Goal: Task Accomplishment & Management: Manage account settings

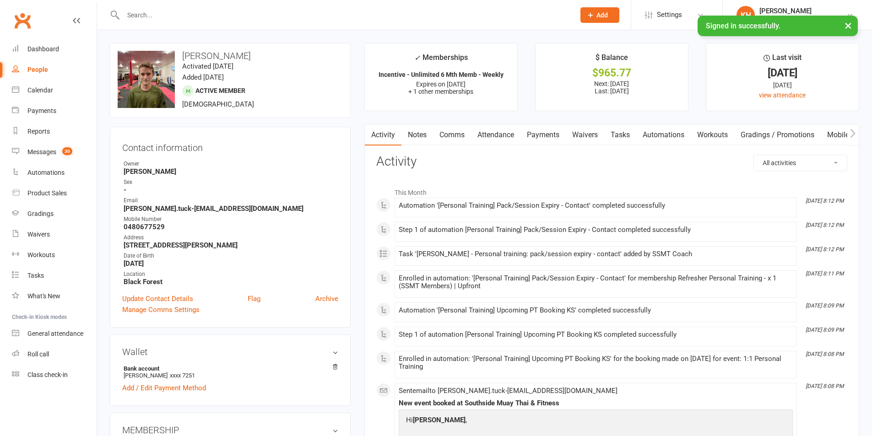
click at [163, 16] on input "text" at bounding box center [344, 15] width 448 height 13
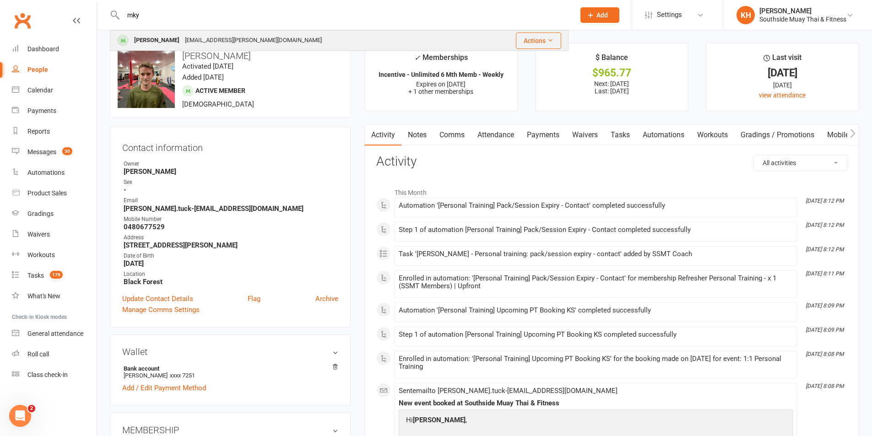
type input "mky"
click at [161, 38] on div "Mkyla Guare" at bounding box center [156, 40] width 51 height 13
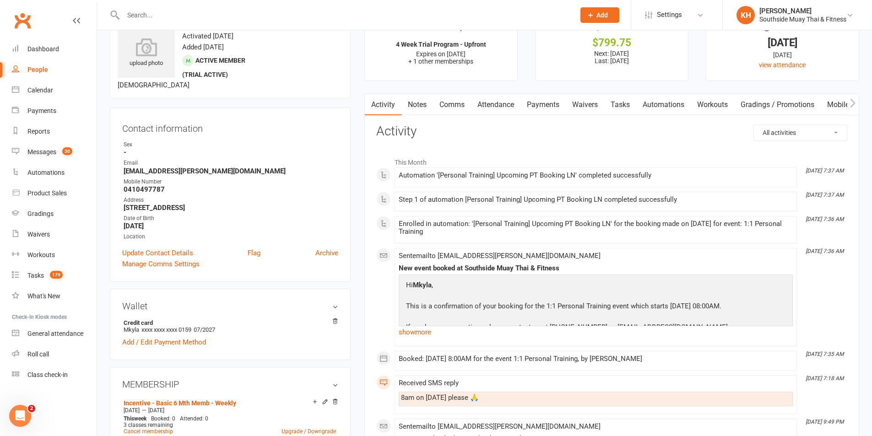
scroll to position [46, 0]
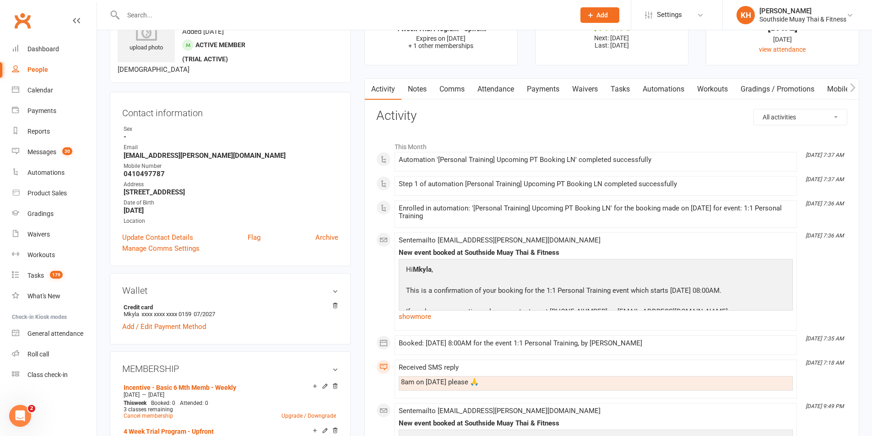
click at [206, 13] on input "text" at bounding box center [344, 15] width 448 height 13
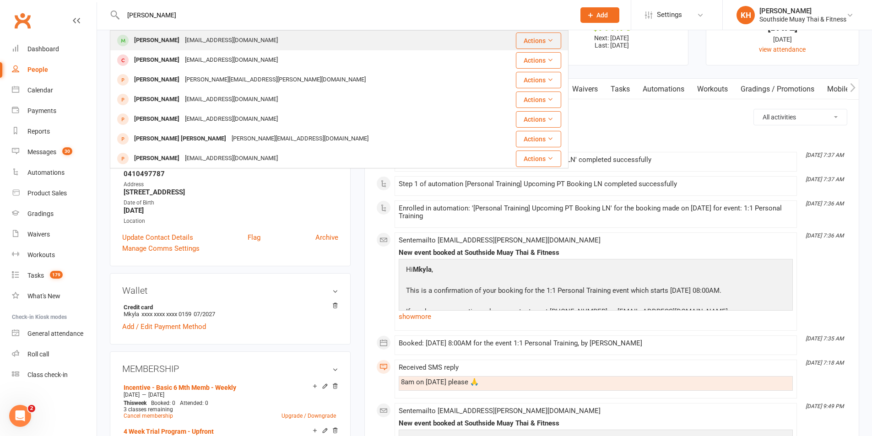
type input "silvia"
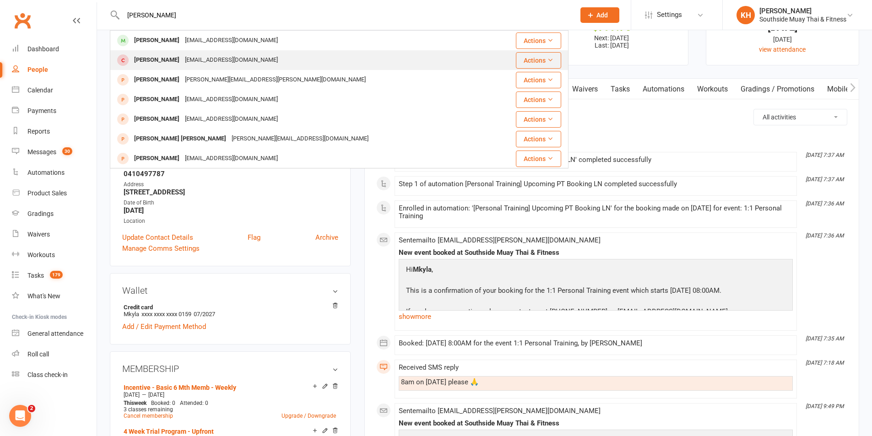
click at [159, 50] on tbody "Silvia Knoppien Silviaknoppien@hotmail.com Actions Mia Buckley Silviaknoppien@h…" at bounding box center [339, 159] width 458 height 256
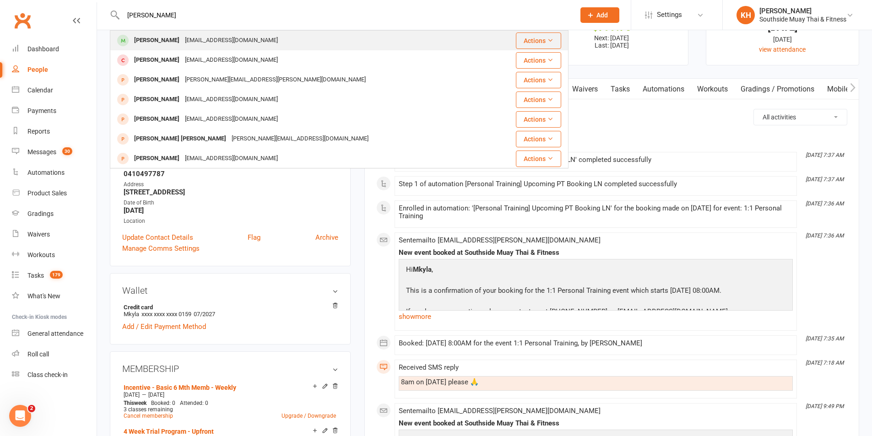
click at [133, 43] on div "Silvia Knoppien" at bounding box center [156, 40] width 51 height 13
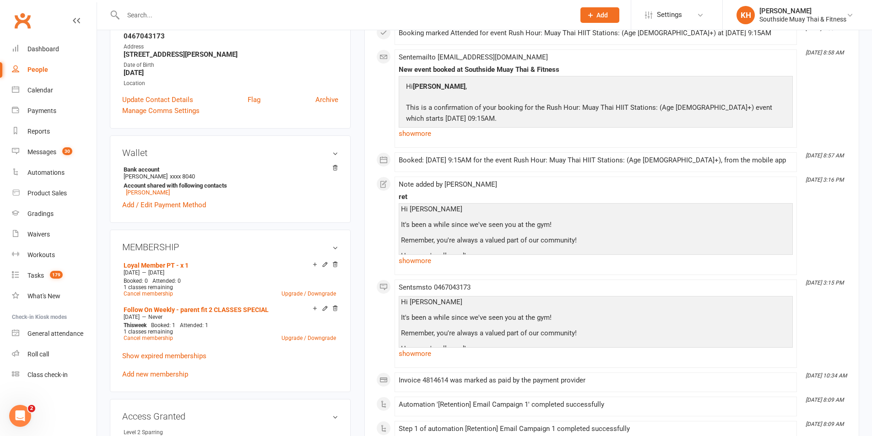
scroll to position [183, 0]
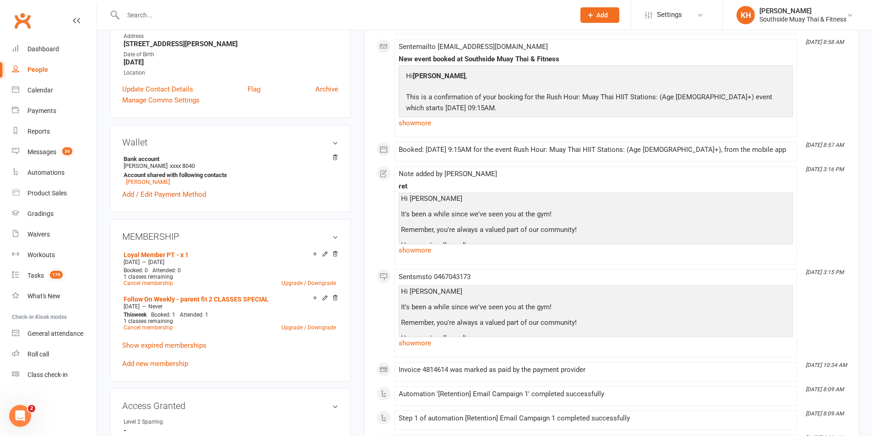
click at [326, 254] on icon at bounding box center [325, 254] width 4 height 4
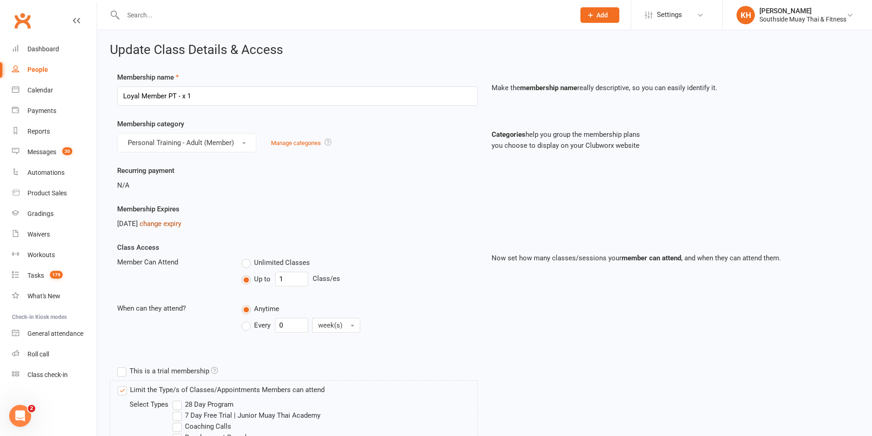
click at [169, 225] on link "change expiry" at bounding box center [161, 224] width 42 height 8
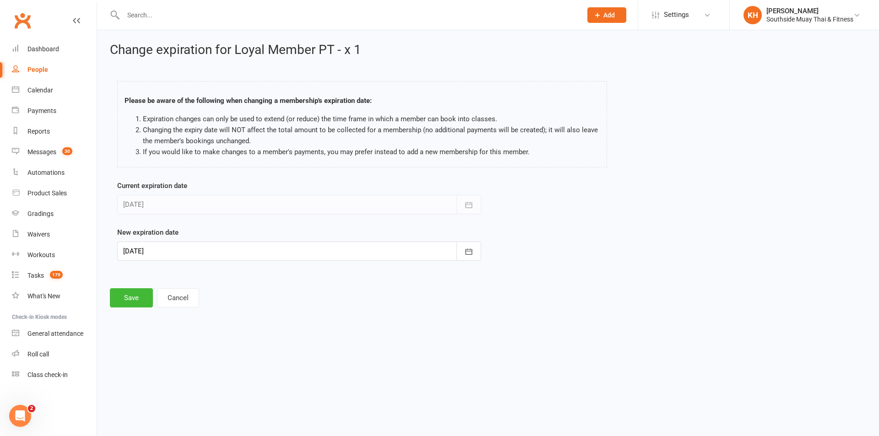
click at [141, 257] on div at bounding box center [299, 251] width 364 height 19
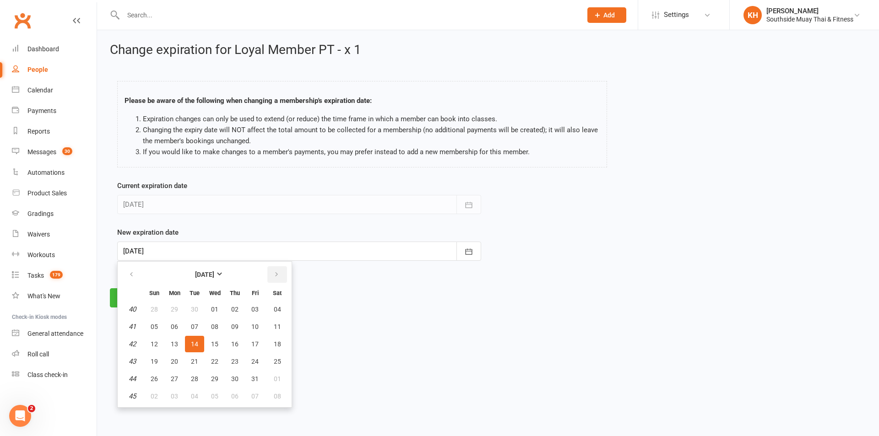
click at [276, 273] on icon "button" at bounding box center [276, 274] width 6 height 7
click at [150, 330] on button "02" at bounding box center [154, 327] width 19 height 16
type input "02 Nov 2025"
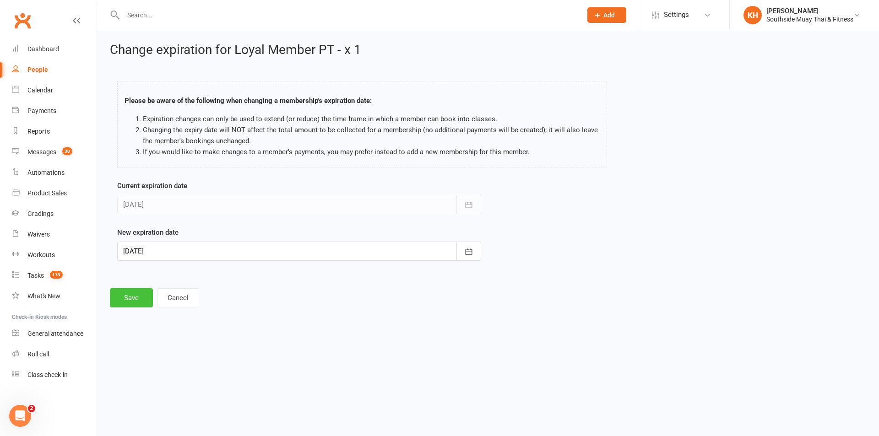
click at [139, 307] on button "Save" at bounding box center [131, 297] width 43 height 19
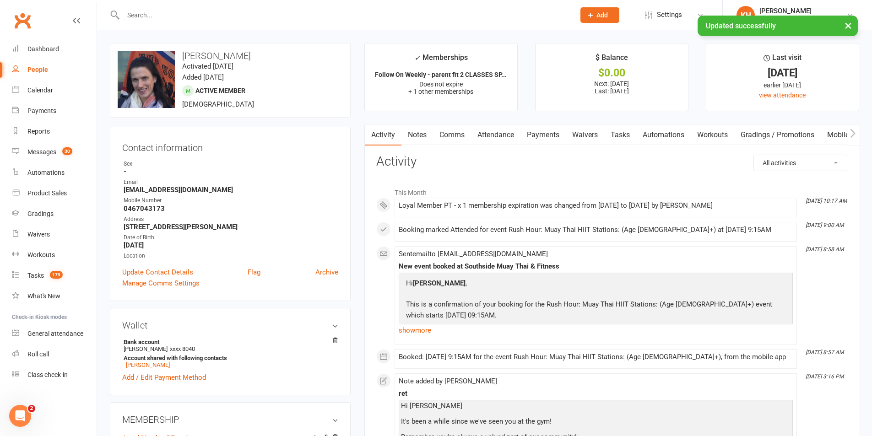
click at [152, 13] on input "text" at bounding box center [344, 15] width 448 height 13
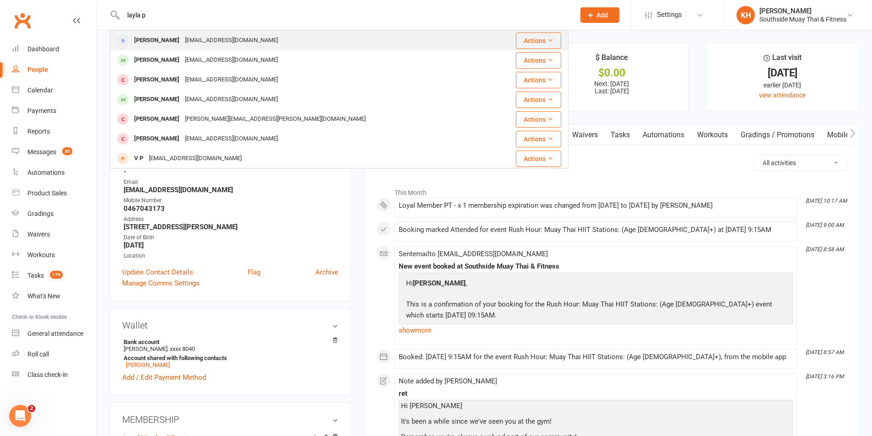
type input "layla p"
click at [157, 48] on div "Layla Pagac Lpagac100@gmail.com" at bounding box center [301, 40] width 380 height 19
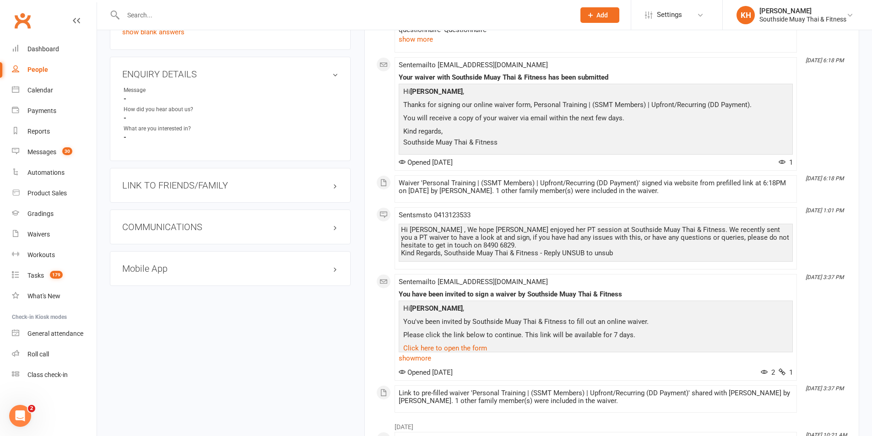
scroll to position [786, 0]
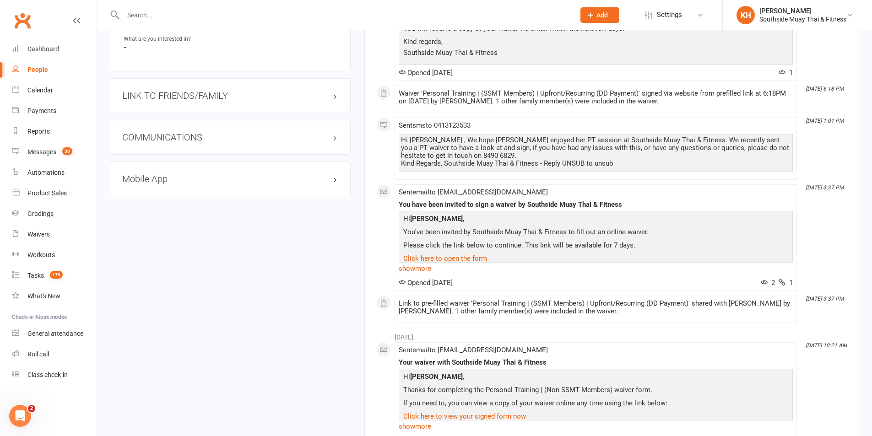
click at [187, 99] on h3 "LINK TO FRIENDS/FAMILY" at bounding box center [230, 96] width 216 height 10
click at [164, 119] on link "Isy Pagac - Child" at bounding box center [160, 115] width 72 height 10
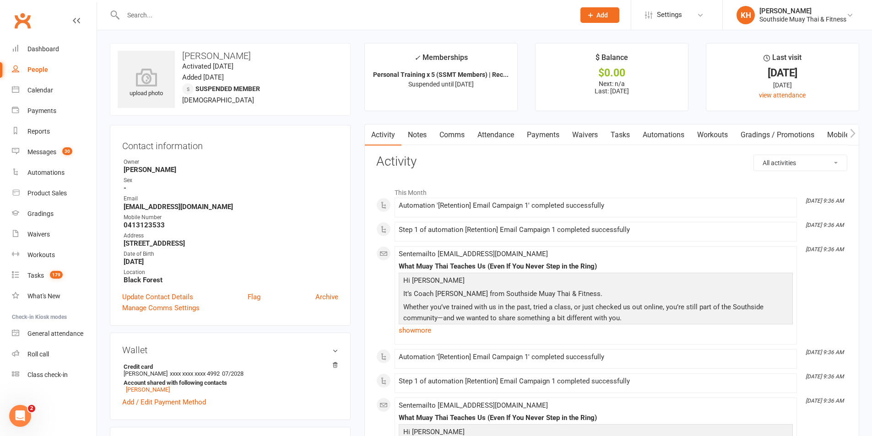
click at [534, 133] on link "Payments" at bounding box center [543, 135] width 45 height 21
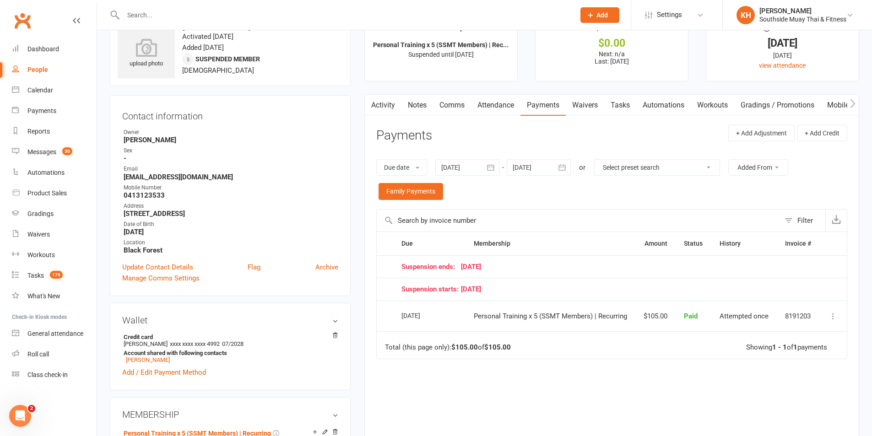
scroll to position [46, 0]
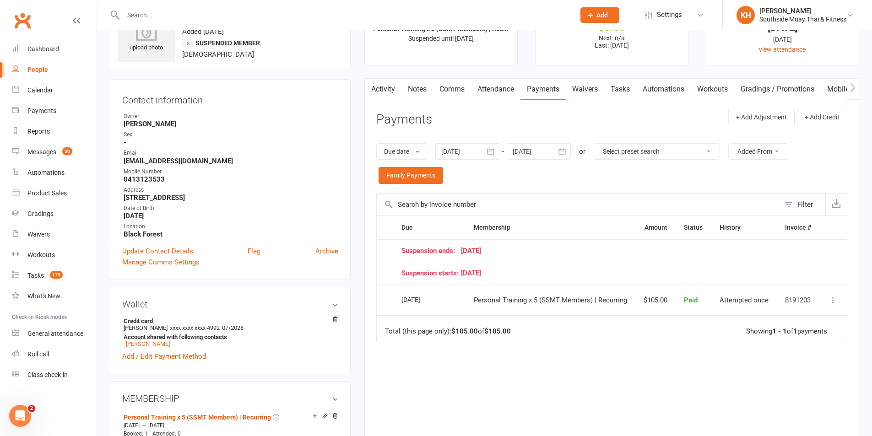
click at [485, 147] on button "button" at bounding box center [491, 151] width 16 height 16
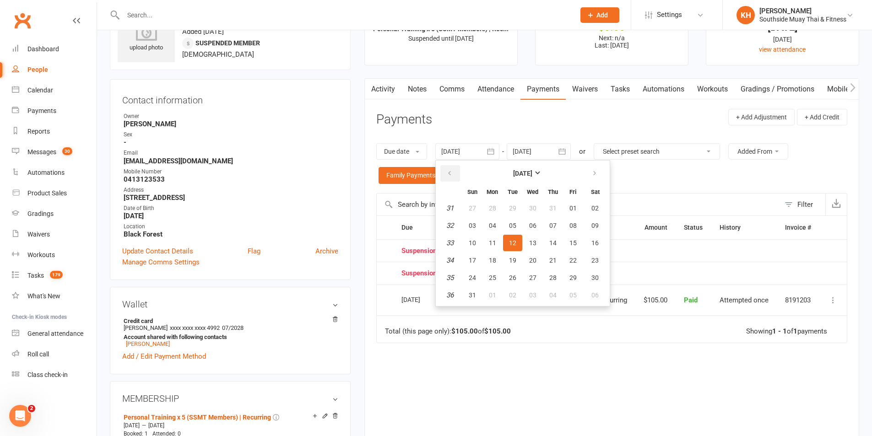
click at [446, 173] on button "button" at bounding box center [450, 173] width 20 height 16
click at [532, 277] on span "30" at bounding box center [532, 277] width 7 height 7
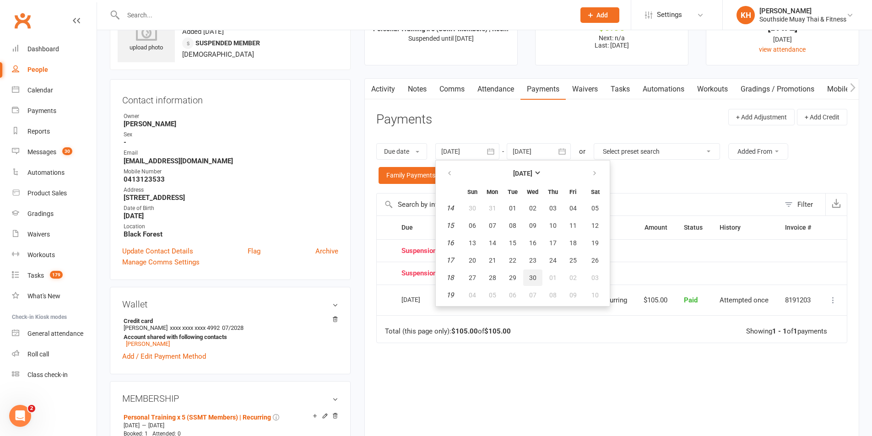
type input "30 Apr 2025"
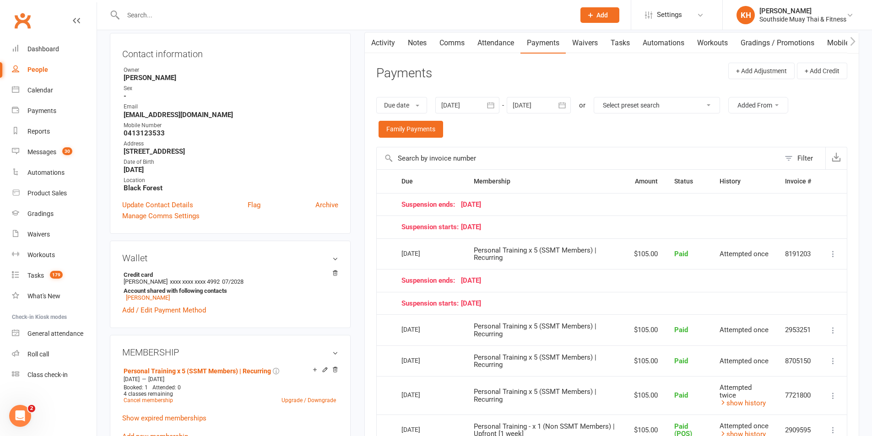
scroll to position [0, 0]
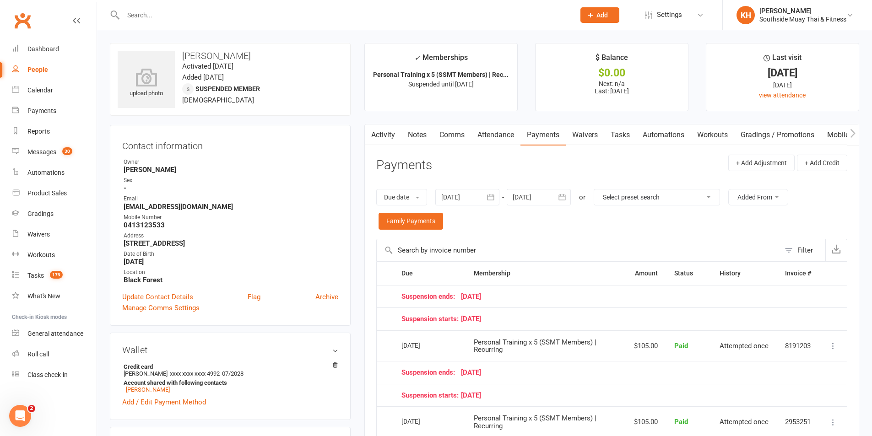
click at [422, 135] on link "Notes" at bounding box center [417, 135] width 32 height 21
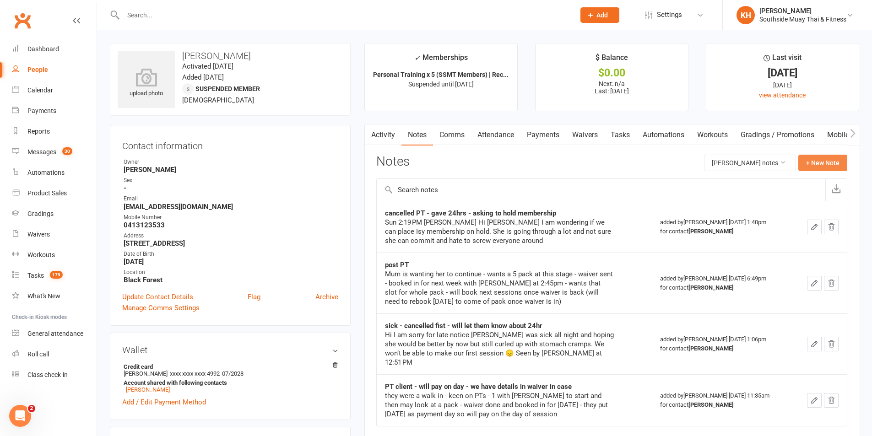
click at [825, 160] on button "+ New Note" at bounding box center [822, 163] width 49 height 16
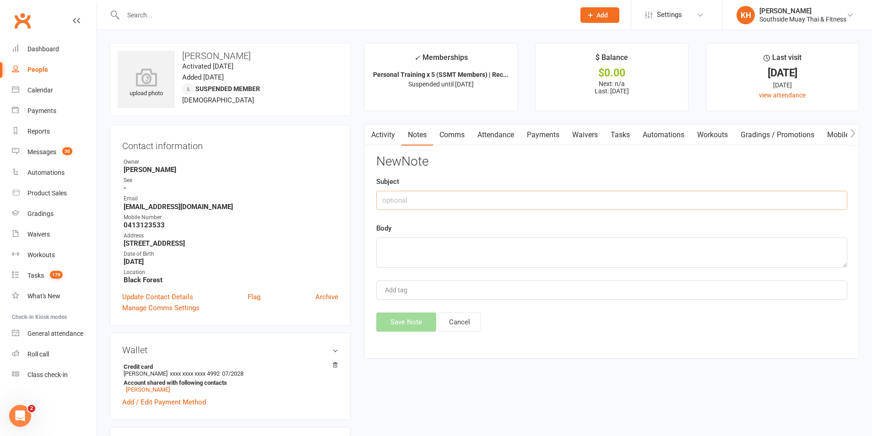
click at [415, 207] on input "text" at bounding box center [611, 200] width 471 height 19
type input "still wants a break - PTs all paid for now"
click at [421, 236] on div "Body" at bounding box center [611, 245] width 471 height 45
click at [423, 250] on textarea at bounding box center [611, 253] width 471 height 30
paste textarea "________________________________________ From: Layla P <lpagac100@gmail.com> Se…"
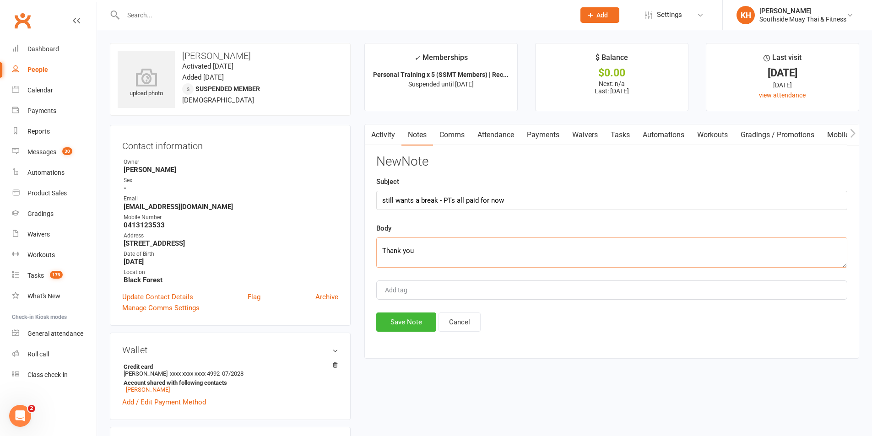
scroll to position [143, 0]
paste textarea "Hi Layla, Thanks for reaching out, at this stage now the 5 pack is all paid for…"
type textarea "________________________________________ From: Layla P <lpagac100@gmail.com> Se…"
click at [418, 320] on button "Save Note" at bounding box center [406, 322] width 60 height 19
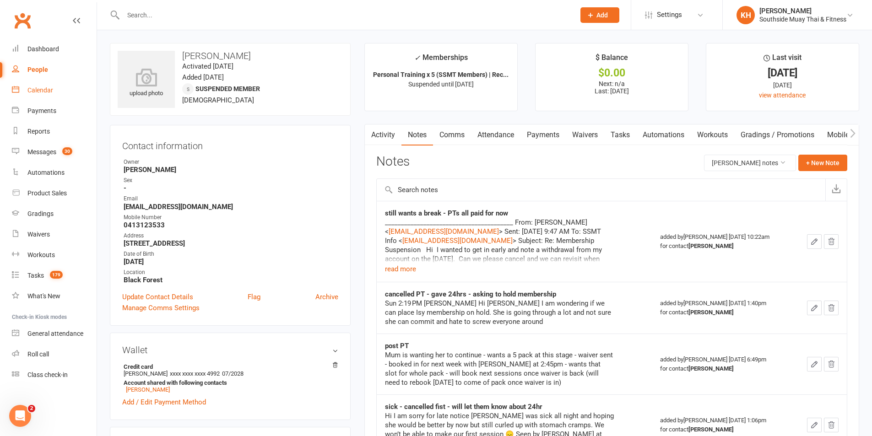
click at [54, 90] on link "Calendar" at bounding box center [54, 90] width 85 height 21
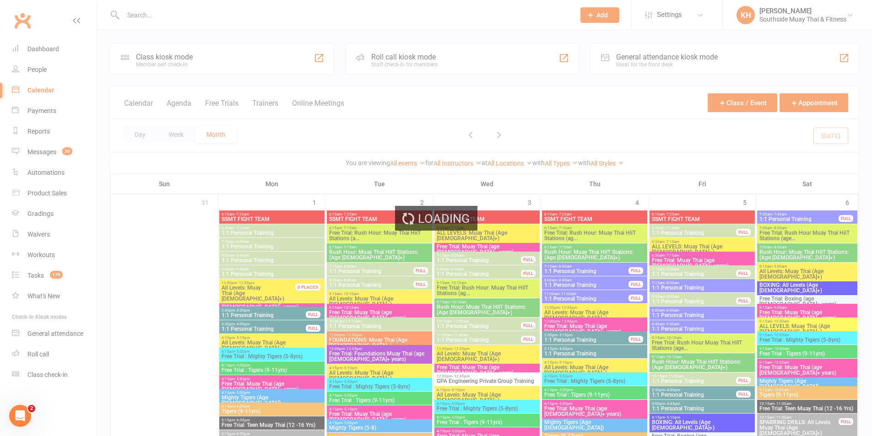
click at [133, 129] on div "Loading" at bounding box center [436, 218] width 872 height 436
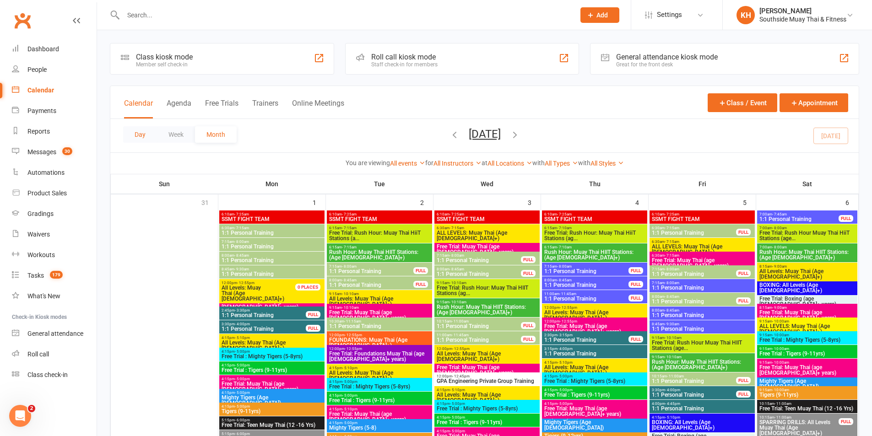
click at [142, 135] on button "Day" at bounding box center [140, 134] width 34 height 16
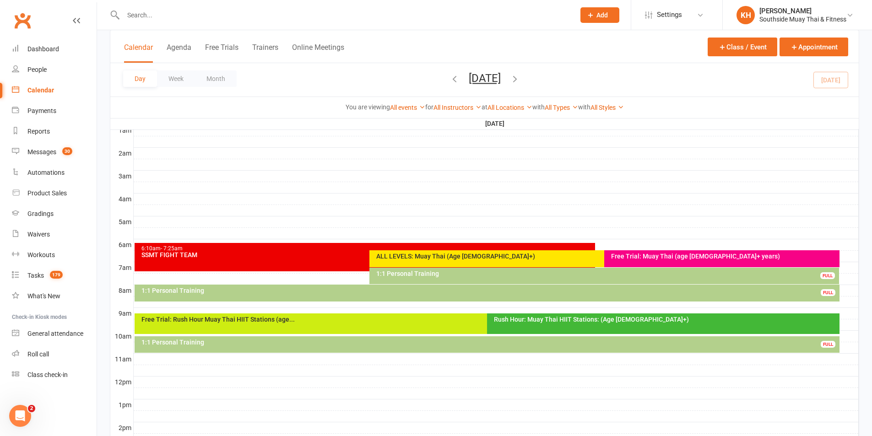
scroll to position [137, 0]
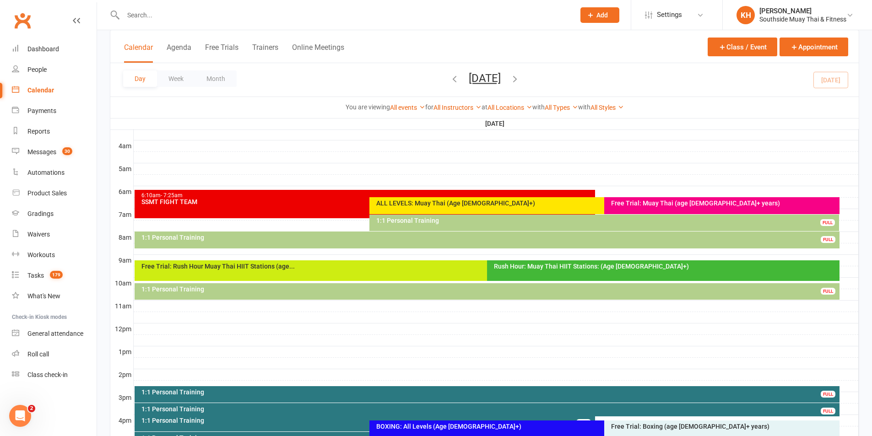
click at [136, 17] on input "text" at bounding box center [344, 15] width 448 height 13
click at [45, 190] on div "Product Sales" at bounding box center [46, 193] width 39 height 7
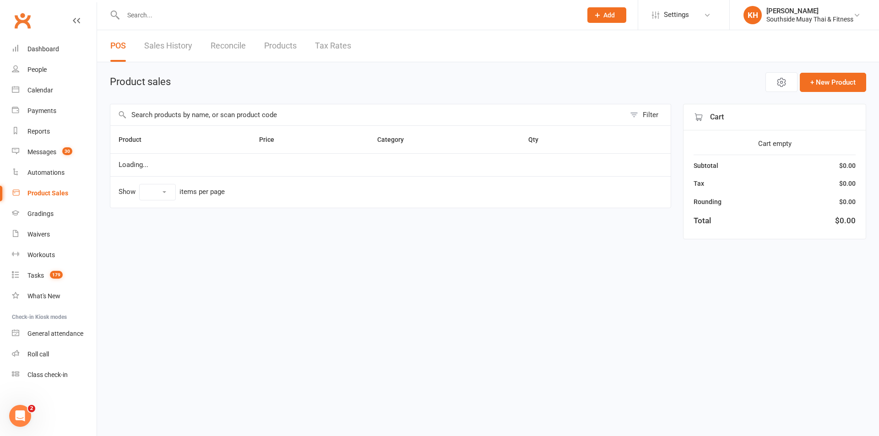
select select "100"
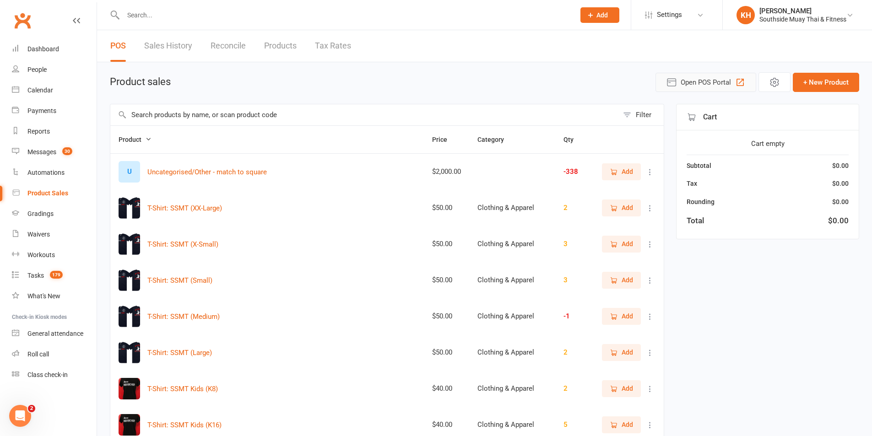
click at [692, 79] on span "Open POS Portal" at bounding box center [706, 82] width 50 height 11
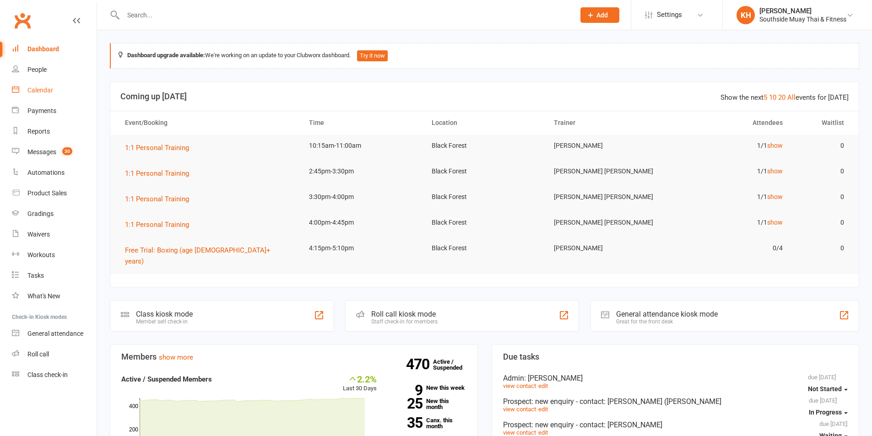
click at [58, 89] on link "Calendar" at bounding box center [54, 90] width 85 height 21
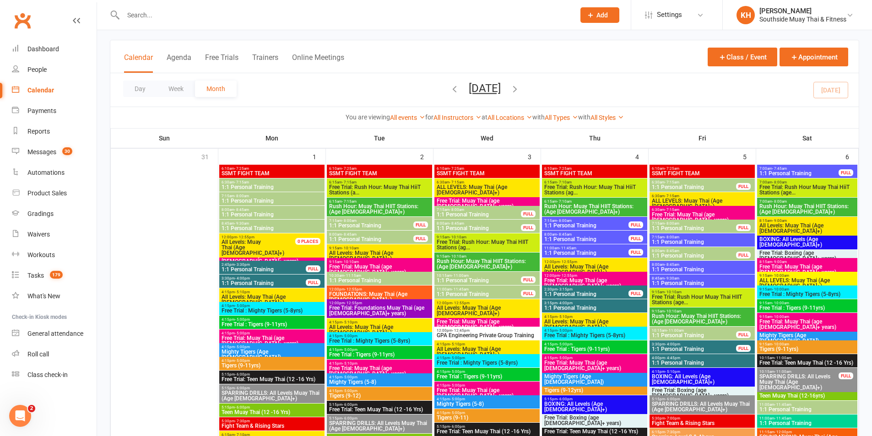
click at [520, 85] on icon "button" at bounding box center [515, 89] width 10 height 10
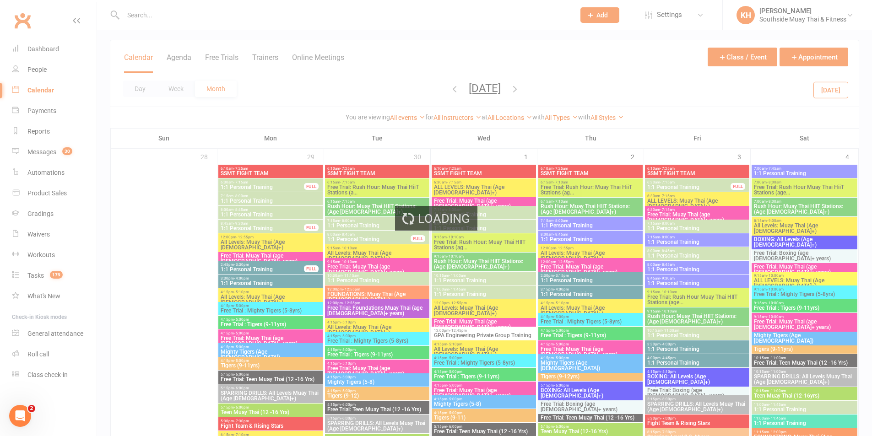
click at [434, 90] on div "Loading" at bounding box center [436, 218] width 872 height 436
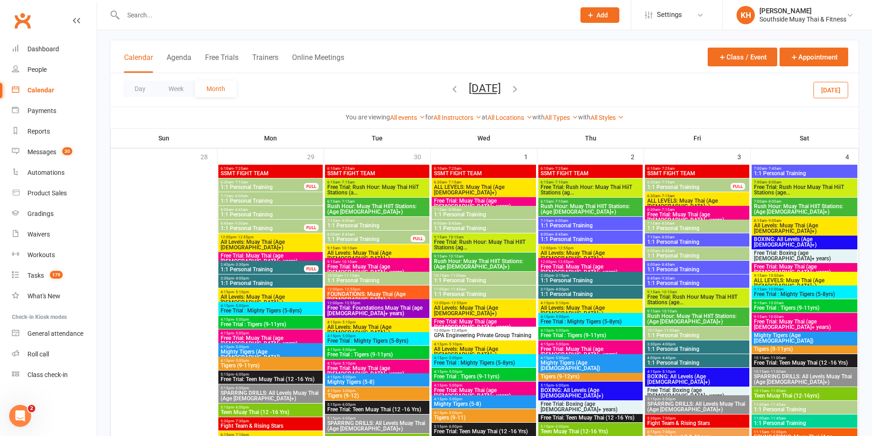
click at [450, 88] on icon "button" at bounding box center [455, 89] width 10 height 10
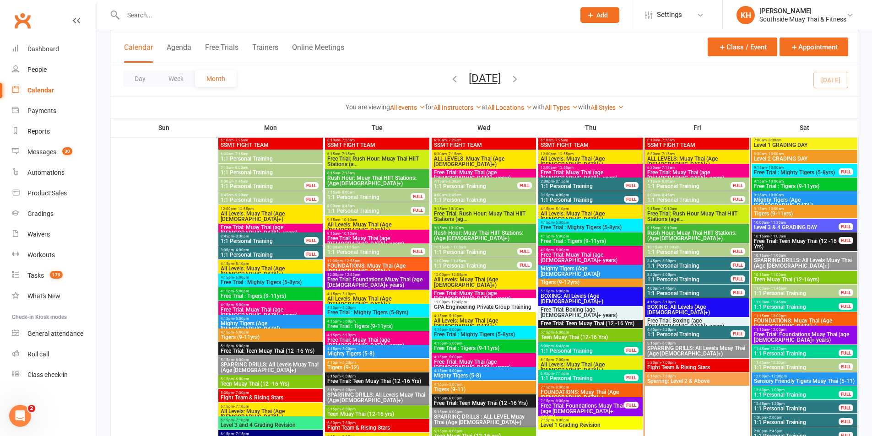
scroll to position [549, 0]
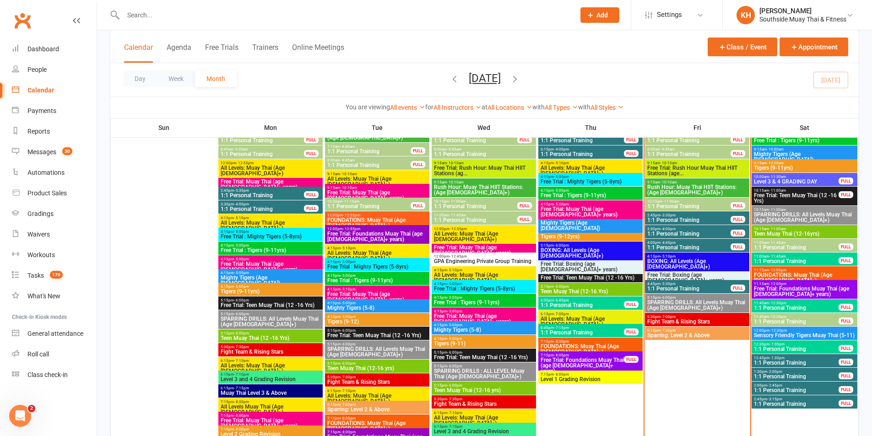
click at [764, 320] on span "1:1 Personal Training" at bounding box center [797, 321] width 86 height 5
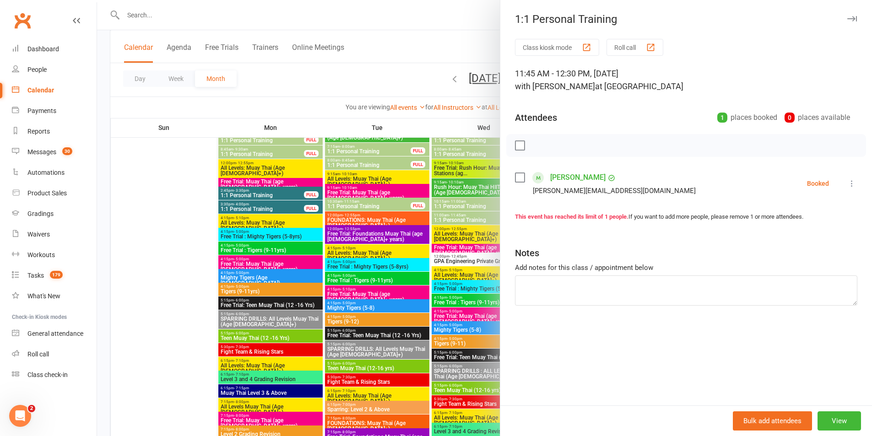
click at [847, 17] on icon "button" at bounding box center [852, 18] width 10 height 5
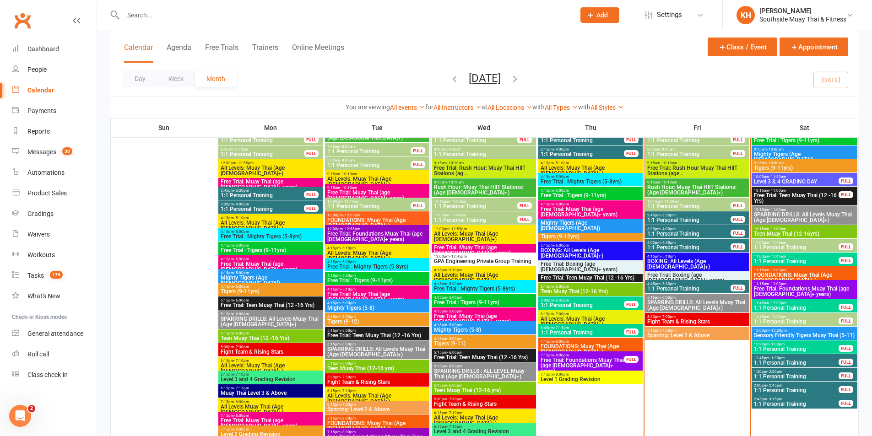
click at [769, 307] on span "1:1 Personal Training" at bounding box center [797, 307] width 86 height 5
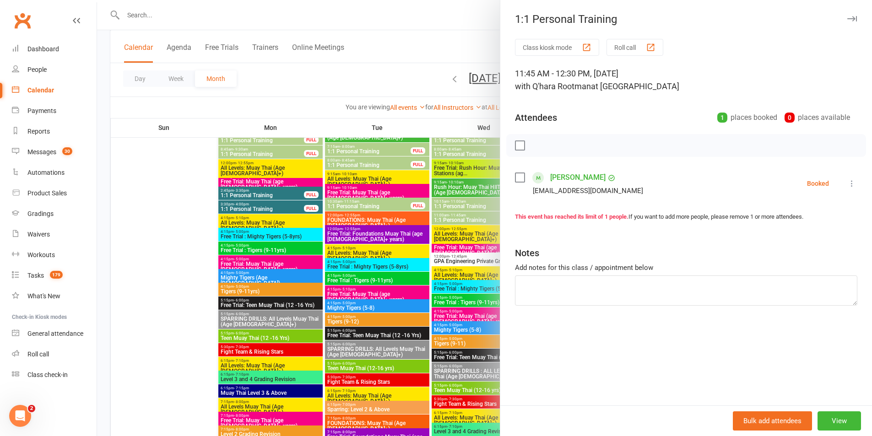
click at [847, 18] on icon "button" at bounding box center [852, 18] width 10 height 5
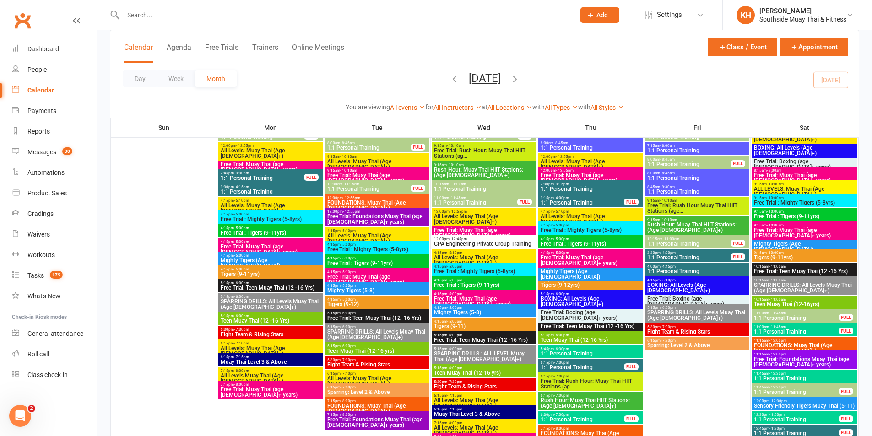
scroll to position [1007, 0]
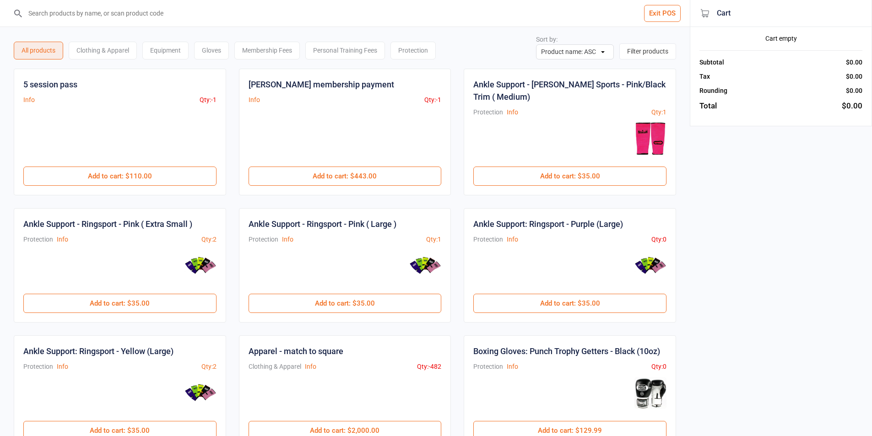
click at [127, 16] on input "search" at bounding box center [350, 13] width 653 height 27
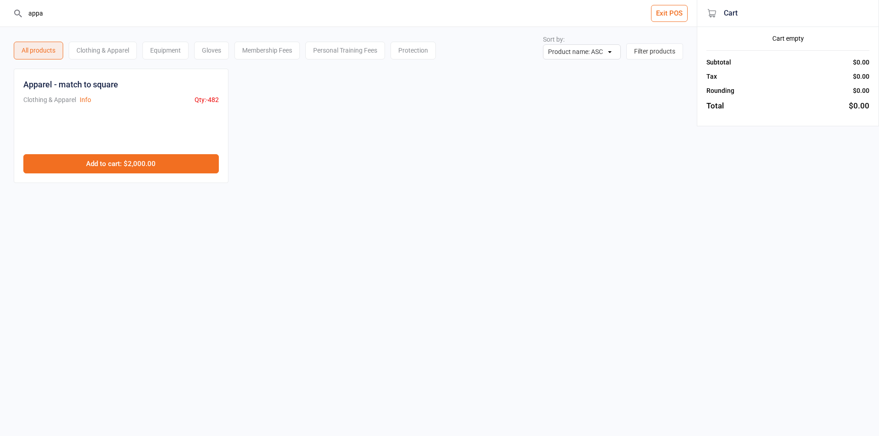
type input "appa"
click at [145, 160] on button "Add to cart : $2,000.00" at bounding box center [120, 163] width 195 height 19
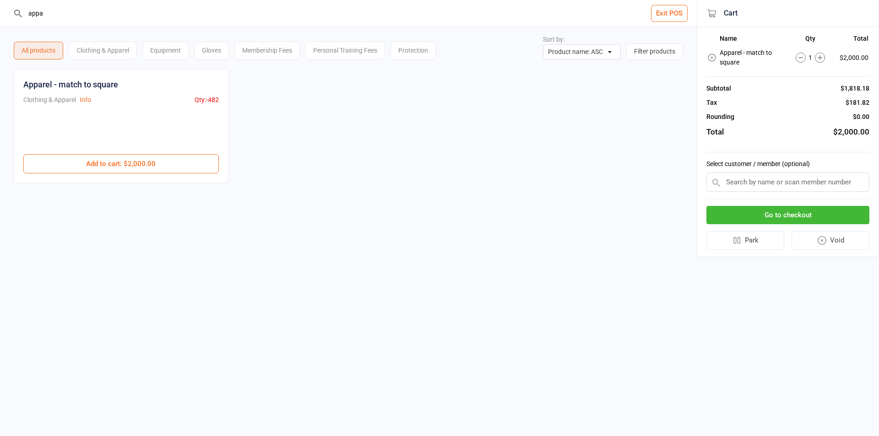
click at [825, 217] on button "Go to checkout" at bounding box center [787, 215] width 163 height 19
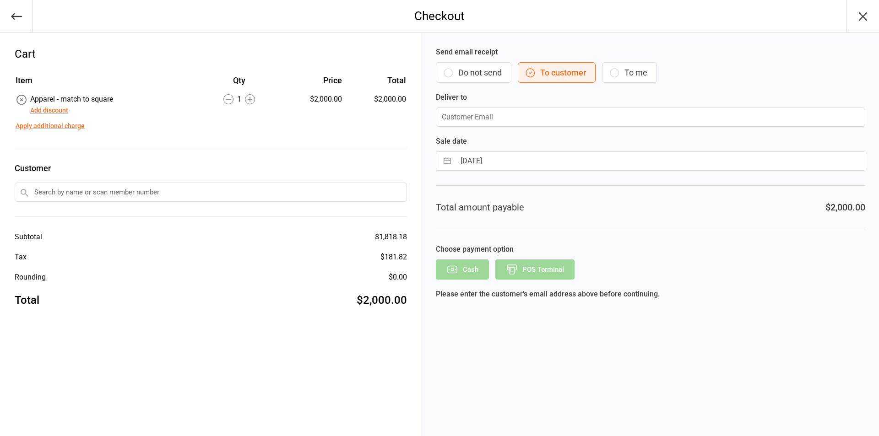
click at [67, 108] on button "Add discount" at bounding box center [49, 111] width 38 height 10
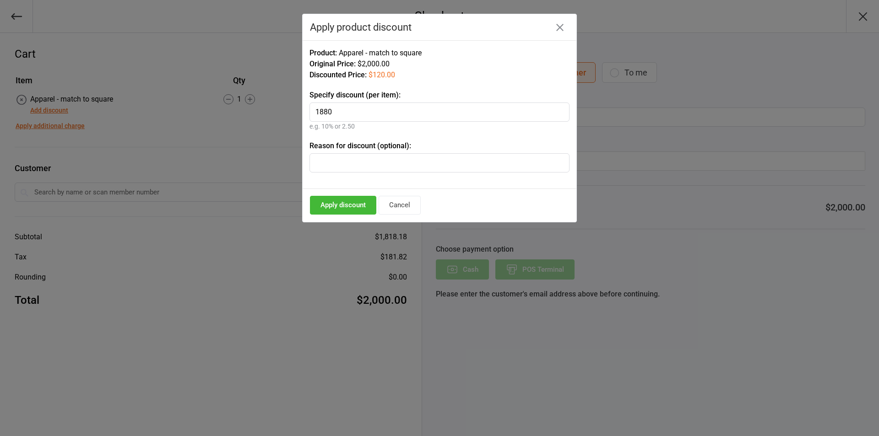
type input "1880"
click at [367, 206] on button "Apply discount" at bounding box center [343, 205] width 66 height 19
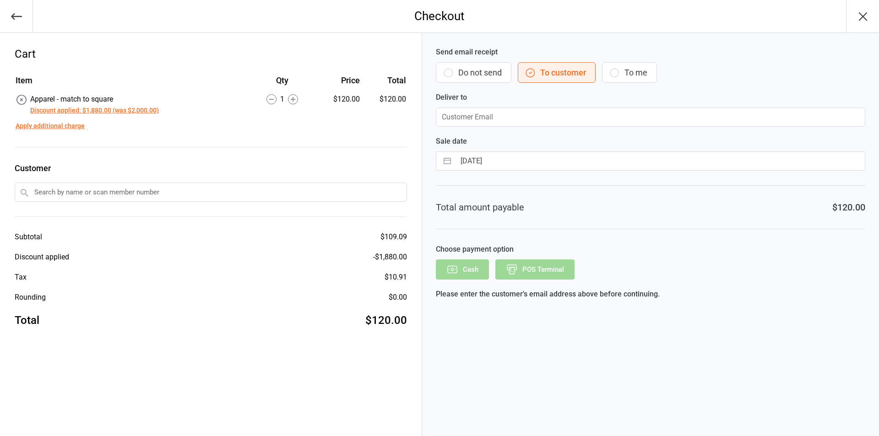
click at [476, 68] on button "Do not send" at bounding box center [474, 72] width 76 height 21
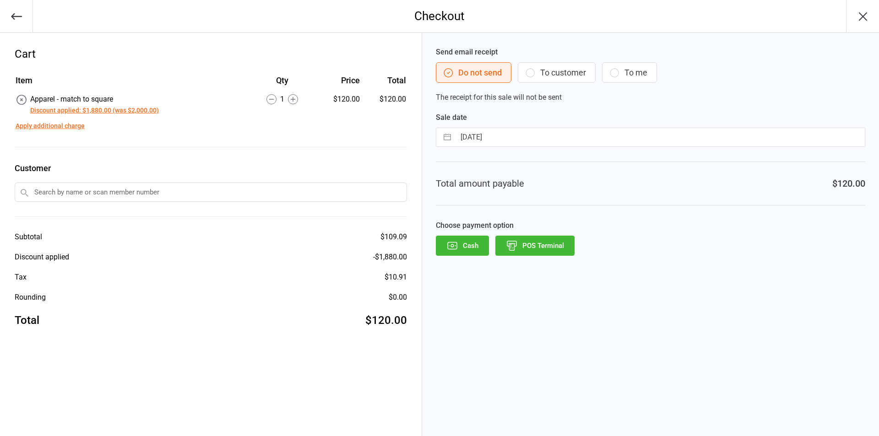
click at [446, 137] on button "button" at bounding box center [447, 137] width 16 height 18
select select "7"
select select "2025"
select select "8"
select select "2025"
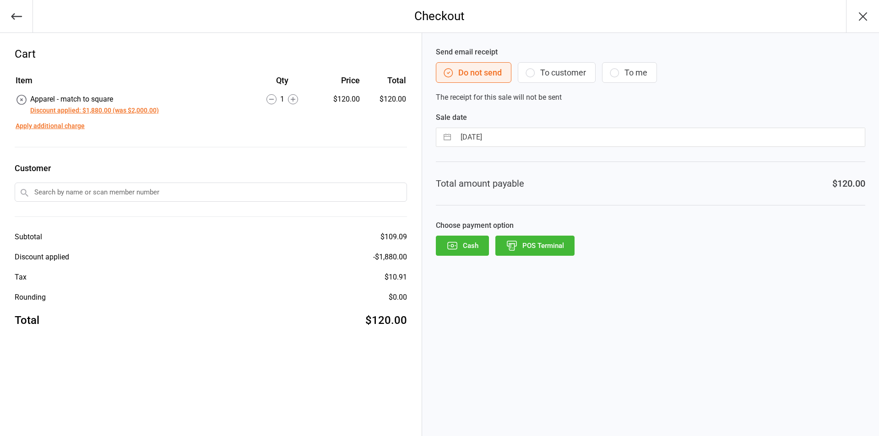
select select "9"
select select "2025"
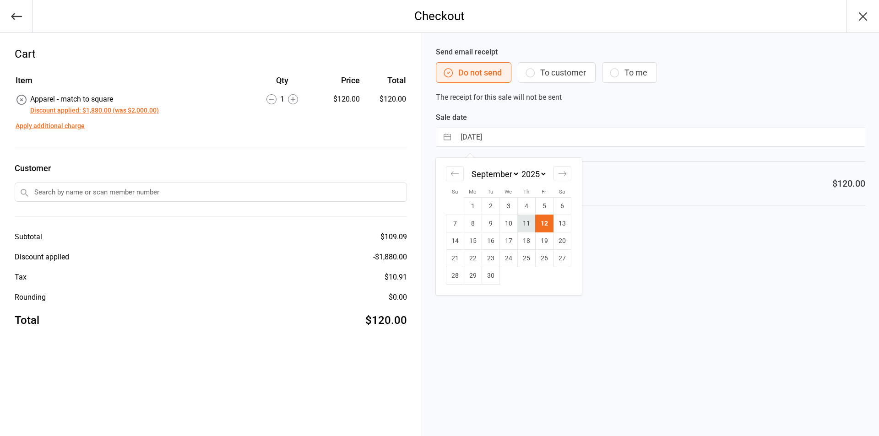
click at [530, 227] on td "11" at bounding box center [526, 223] width 18 height 17
type input "11 Sep 2025"
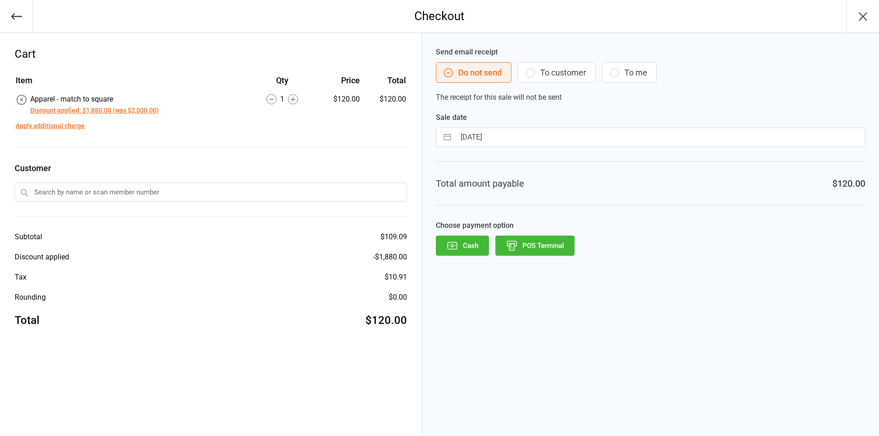
click at [520, 246] on button "POS Terminal" at bounding box center [534, 246] width 79 height 20
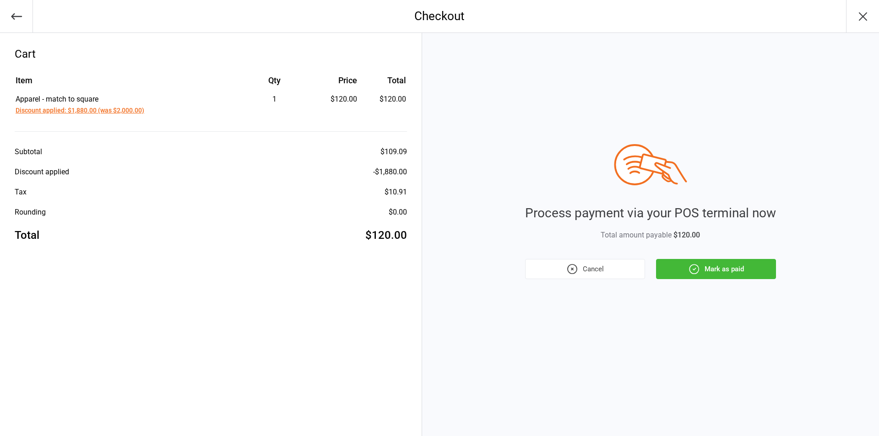
click at [704, 261] on button "Mark as paid" at bounding box center [716, 269] width 120 height 20
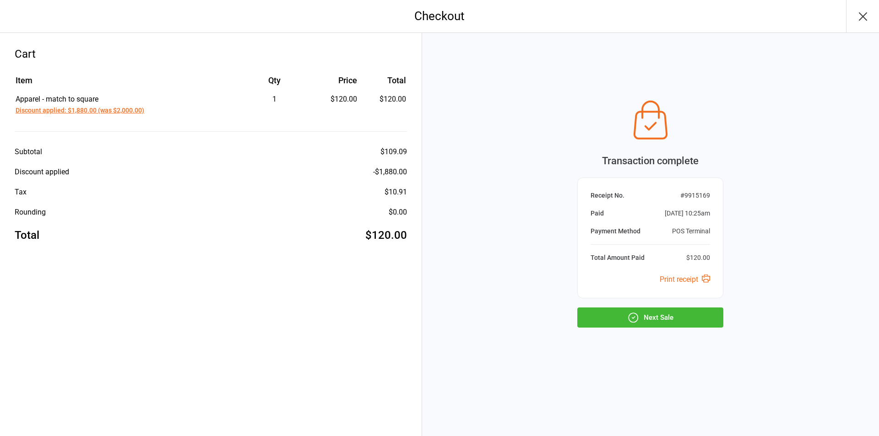
click at [671, 321] on button "Next Sale" at bounding box center [650, 318] width 146 height 20
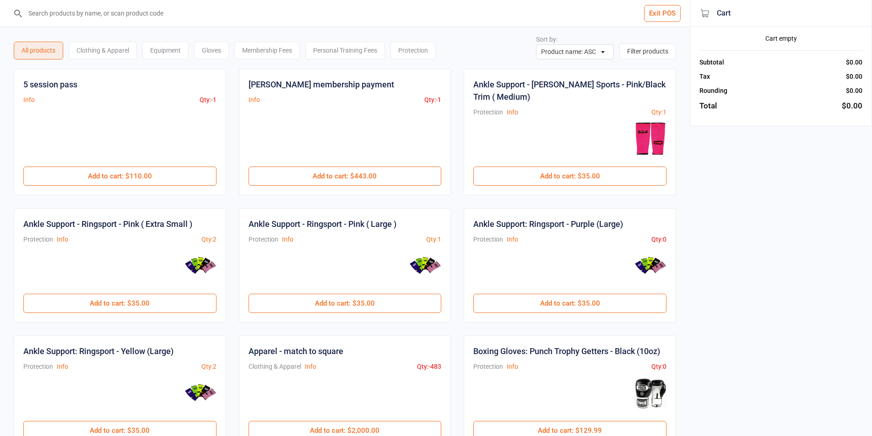
click at [88, 18] on input "search" at bounding box center [350, 13] width 653 height 27
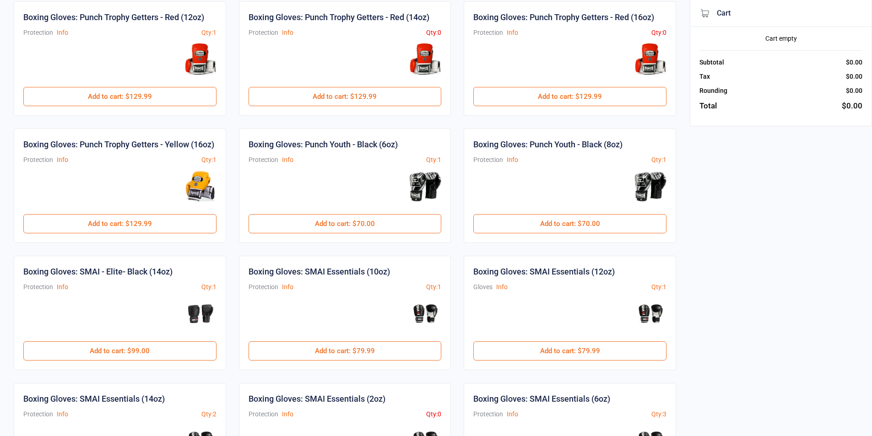
scroll to position [318, 0]
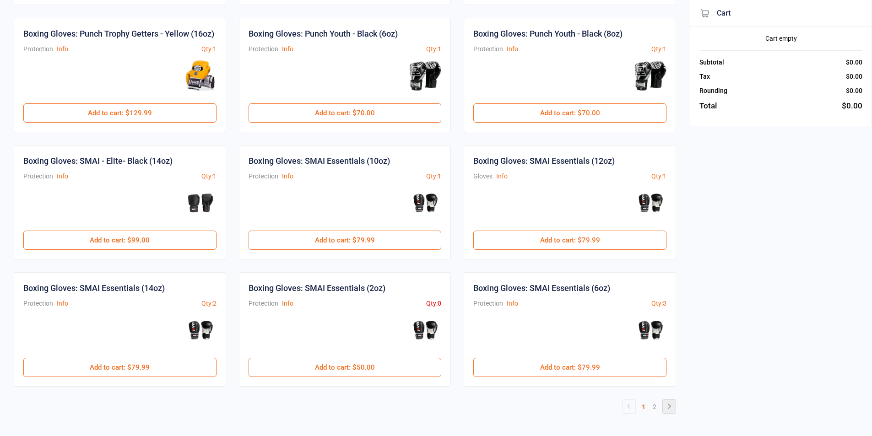
type input "gloves"
click at [669, 407] on icon at bounding box center [669, 406] width 11 height 11
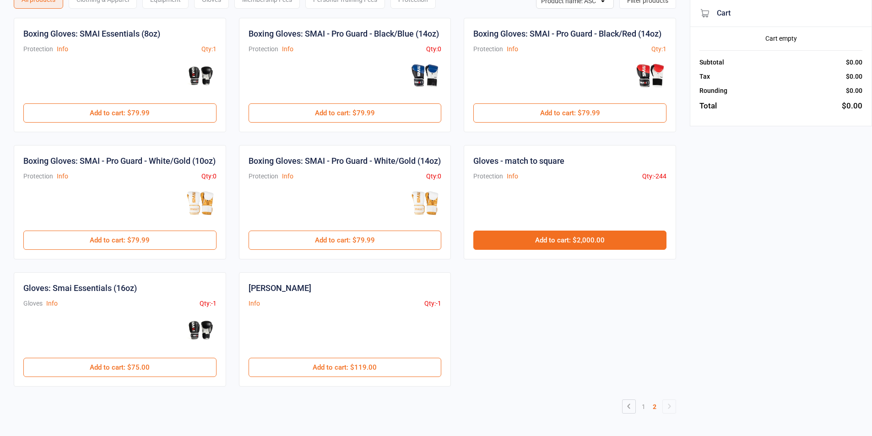
click at [515, 247] on button "Add to cart : $2,000.00" at bounding box center [569, 240] width 193 height 19
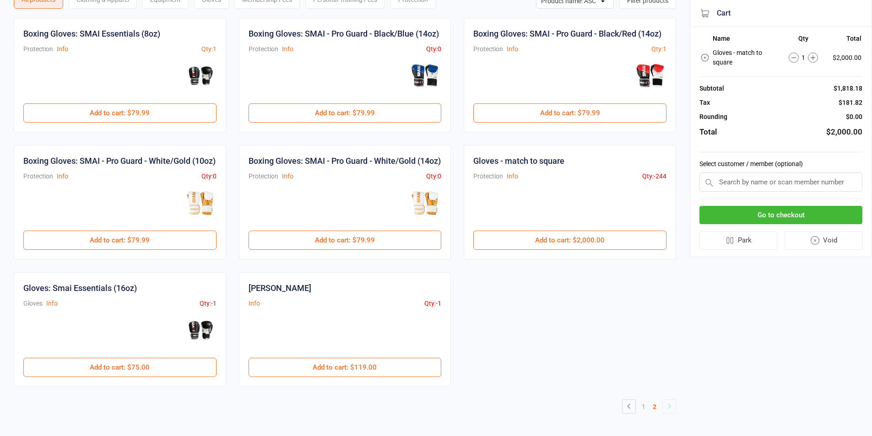
click at [825, 210] on button "Go to checkout" at bounding box center [781, 215] width 163 height 19
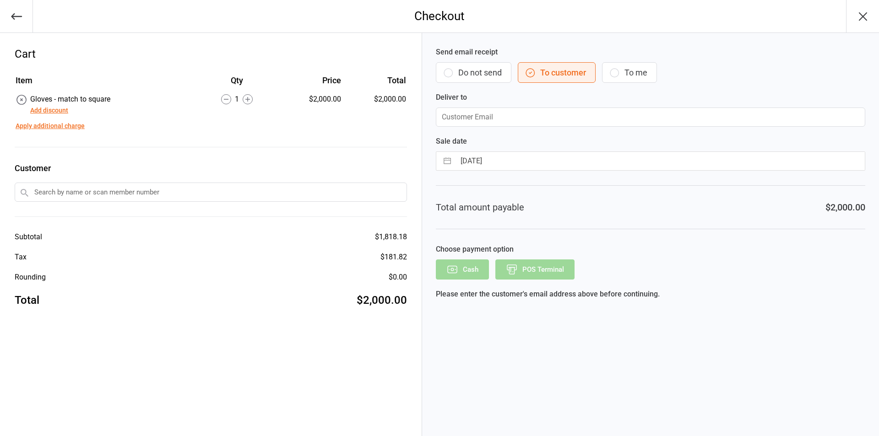
click at [48, 108] on button "Add discount" at bounding box center [49, 111] width 38 height 10
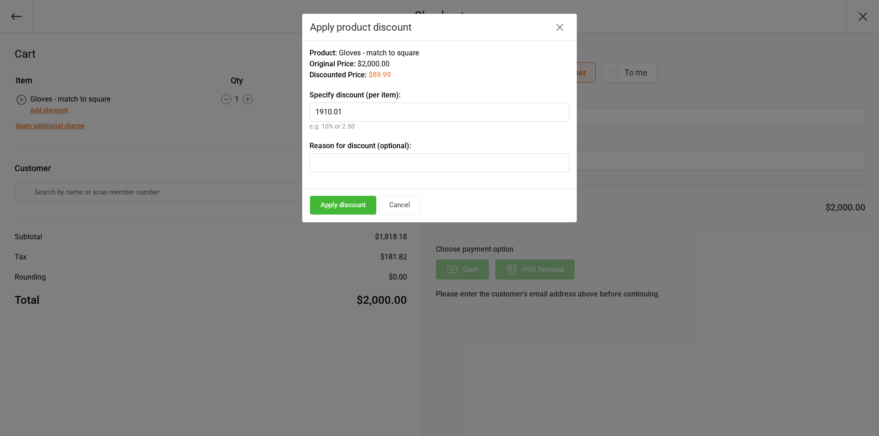
type input "1910.01"
click at [338, 209] on button "Apply discount" at bounding box center [343, 205] width 66 height 19
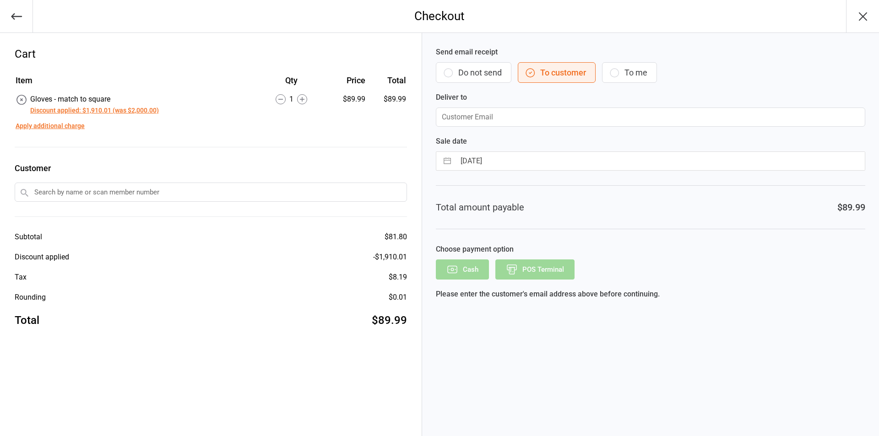
click at [465, 74] on button "Do not send" at bounding box center [474, 72] width 76 height 21
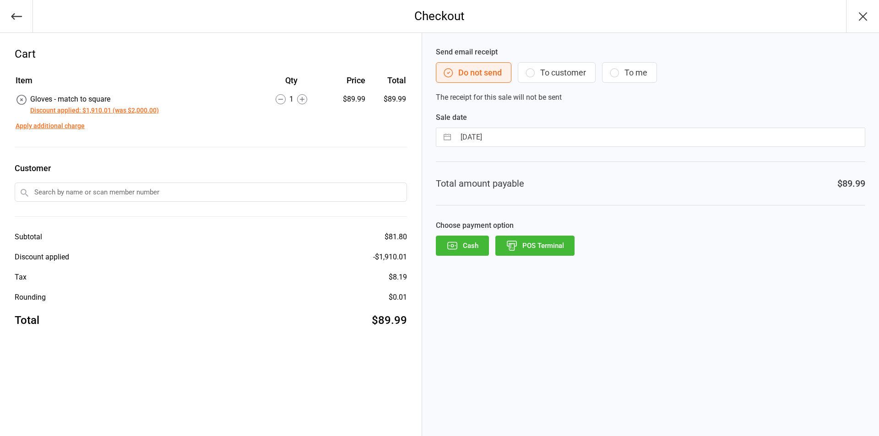
click at [446, 135] on button "button" at bounding box center [447, 137] width 16 height 18
select select "7"
select select "2025"
select select "8"
select select "2025"
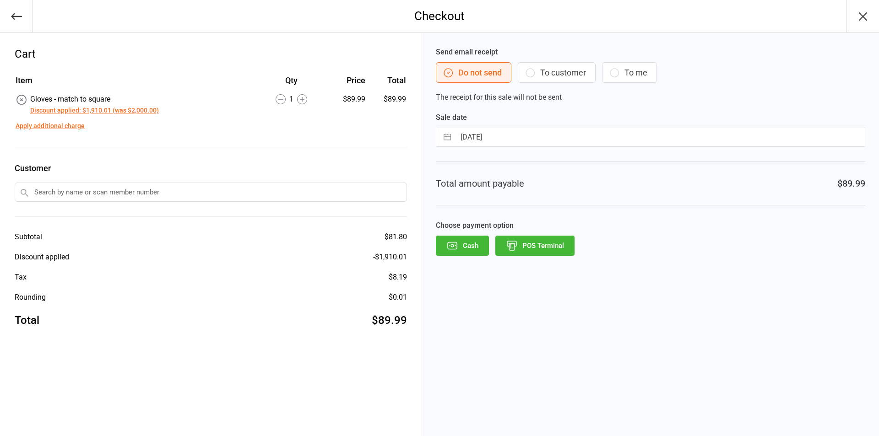
select select "9"
select select "2025"
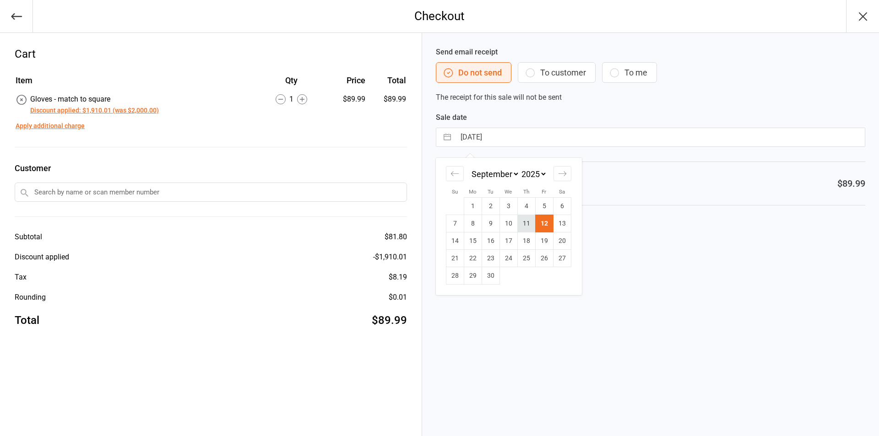
click at [530, 220] on td "11" at bounding box center [526, 223] width 18 height 17
type input "11 Sep 2025"
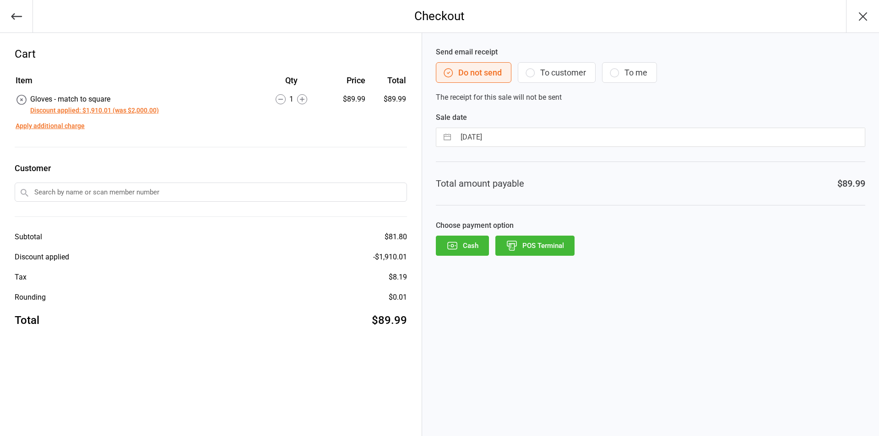
click at [530, 247] on button "POS Terminal" at bounding box center [534, 246] width 79 height 20
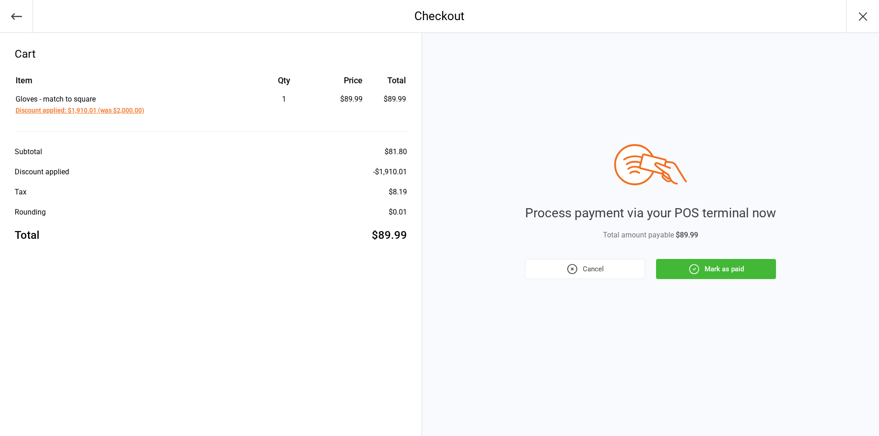
click at [693, 266] on icon "button" at bounding box center [694, 269] width 12 height 12
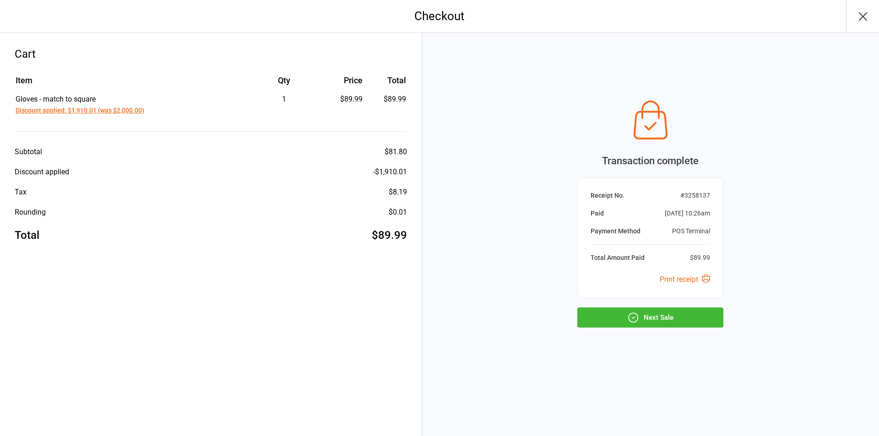
click at [612, 325] on button "Next Sale" at bounding box center [650, 318] width 146 height 20
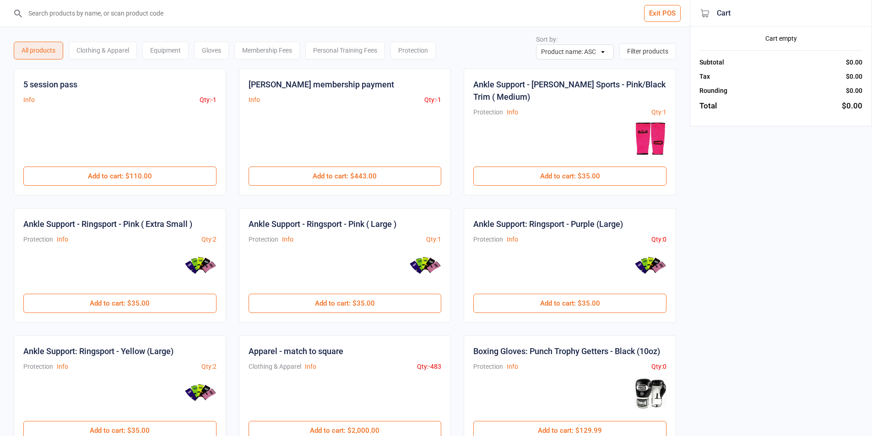
click at [177, 20] on input "search" at bounding box center [350, 13] width 653 height 27
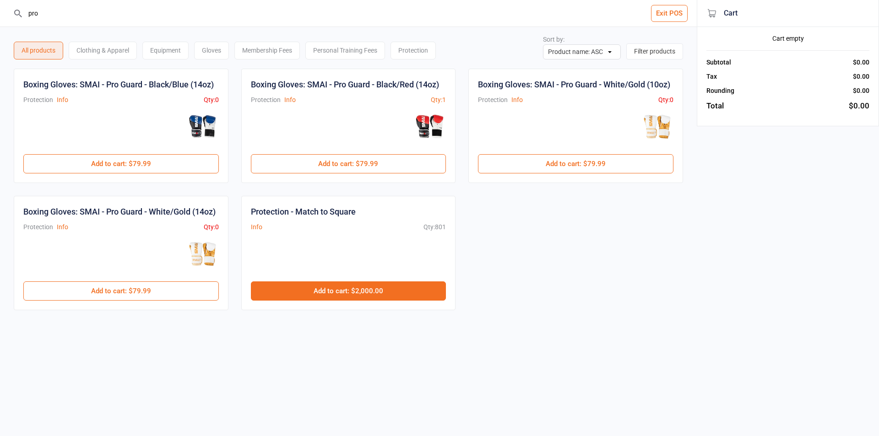
type input "pro"
drag, startPoint x: 321, startPoint y: 282, endPoint x: 510, endPoint y: 311, distance: 191.3
click at [321, 282] on button "Add to cart : $2,000.00" at bounding box center [348, 291] width 195 height 19
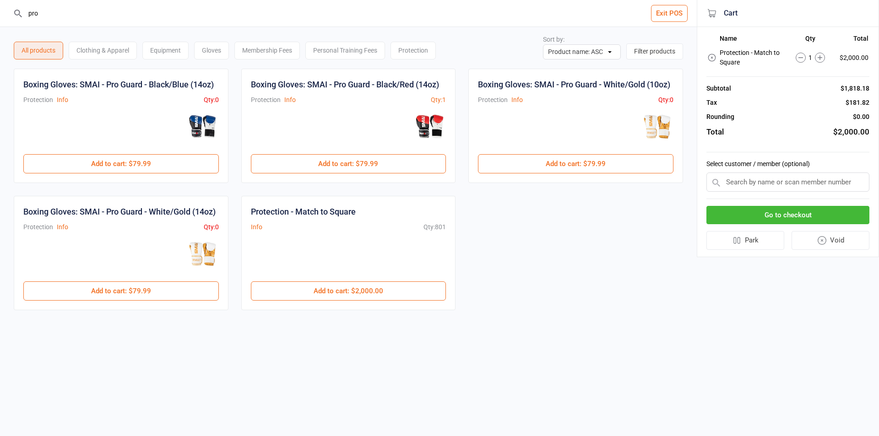
click at [768, 217] on button "Go to checkout" at bounding box center [787, 215] width 163 height 19
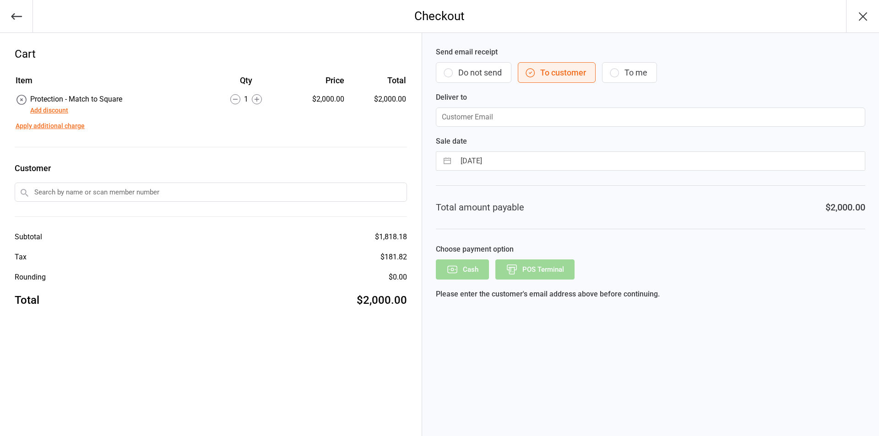
click at [54, 104] on div "Protection - Match to Square Add discount" at bounding box center [76, 105] width 92 height 22
click at [54, 110] on button "Add discount" at bounding box center [49, 111] width 38 height 10
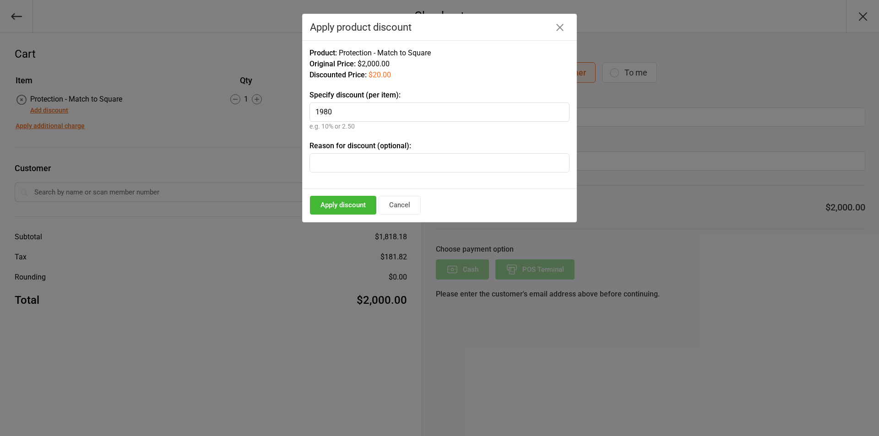
type input "1980"
click at [354, 207] on button "Apply discount" at bounding box center [343, 205] width 66 height 19
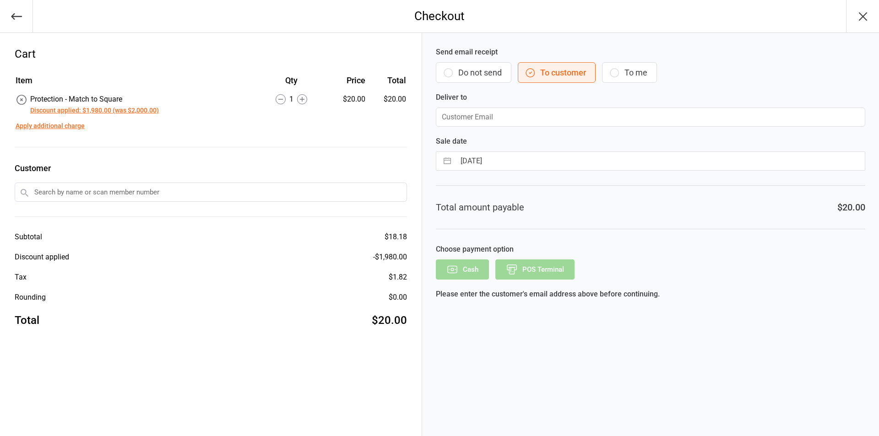
click at [452, 72] on icon "button" at bounding box center [448, 72] width 11 height 11
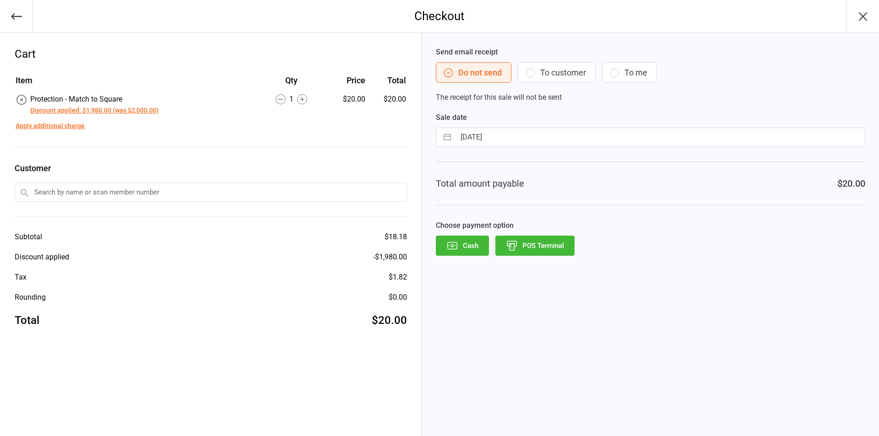
click at [445, 134] on button "button" at bounding box center [447, 137] width 16 height 18
select select "7"
select select "2025"
select select "8"
select select "2025"
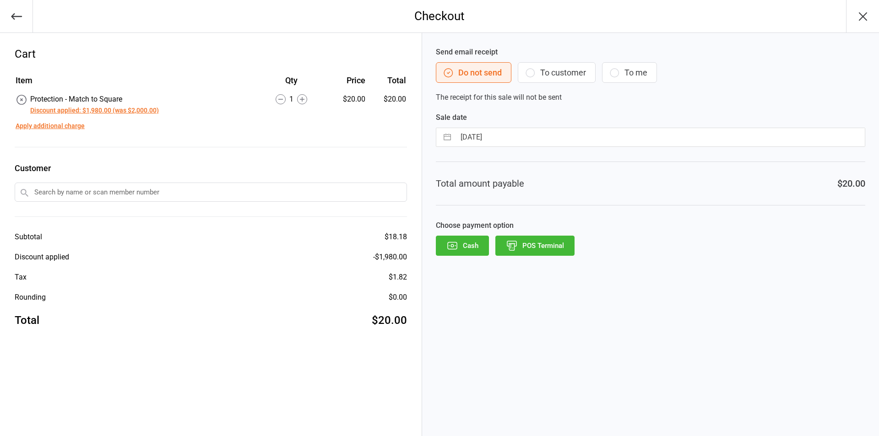
select select "9"
select select "2025"
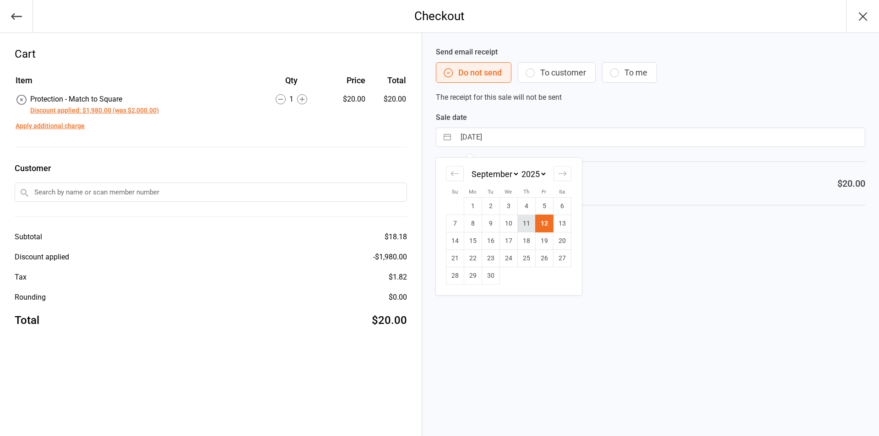
click at [523, 223] on td "11" at bounding box center [526, 223] width 18 height 17
type input "11 Sep 2025"
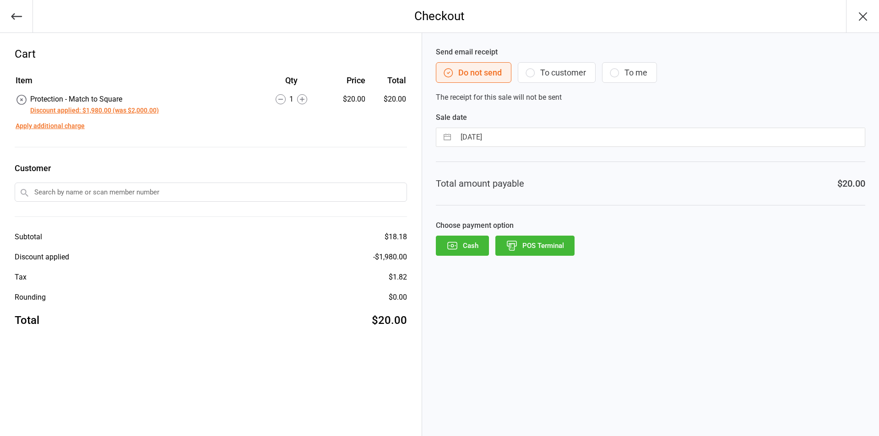
click at [560, 247] on button "POS Terminal" at bounding box center [534, 246] width 79 height 20
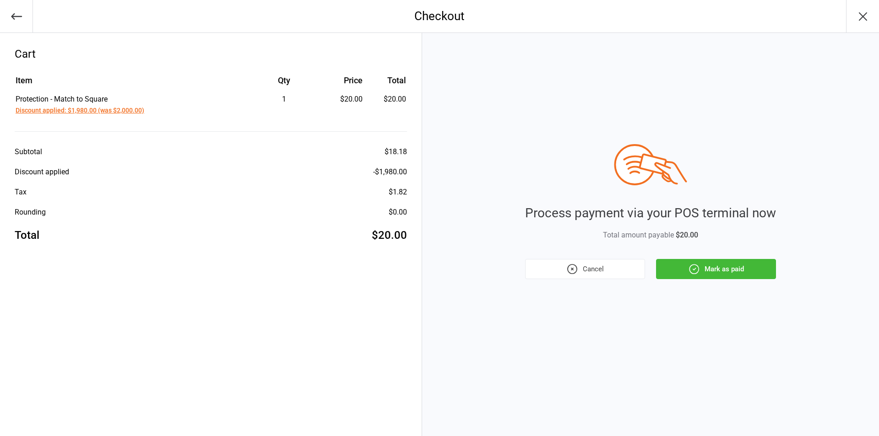
click at [732, 263] on button "Mark as paid" at bounding box center [716, 269] width 120 height 20
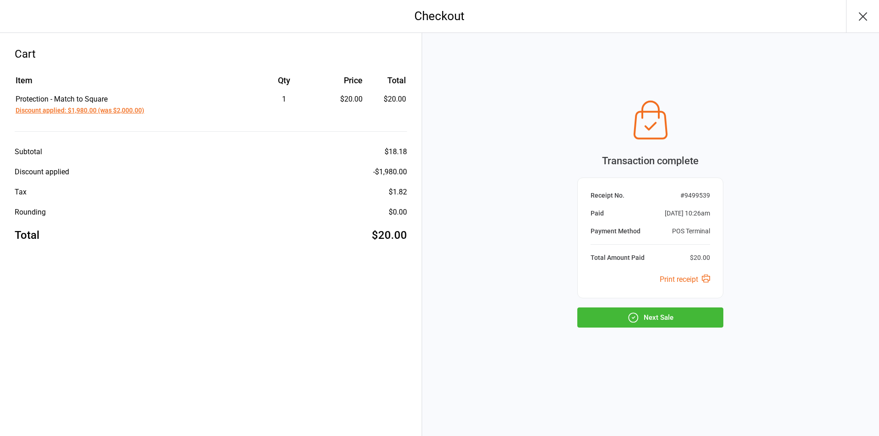
click at [683, 320] on button "Next Sale" at bounding box center [650, 318] width 146 height 20
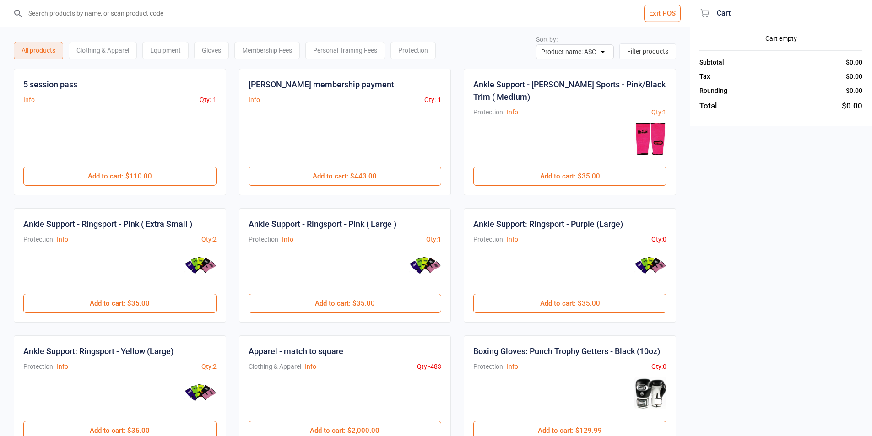
click at [667, 17] on button "Exit POS" at bounding box center [662, 13] width 37 height 17
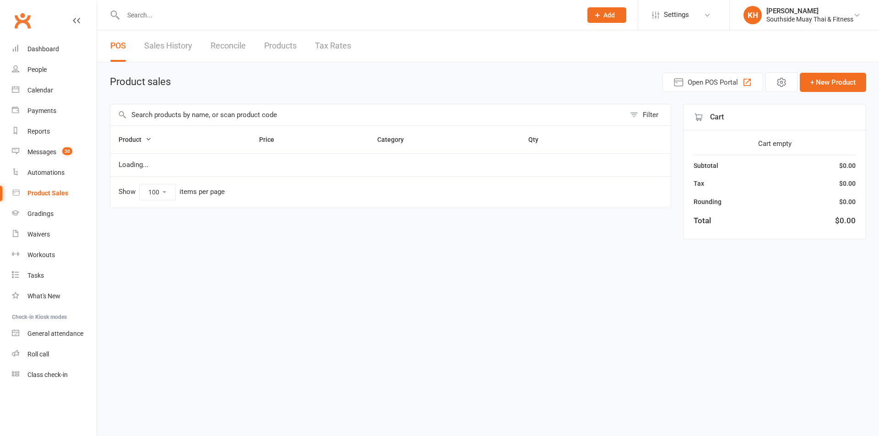
select select "100"
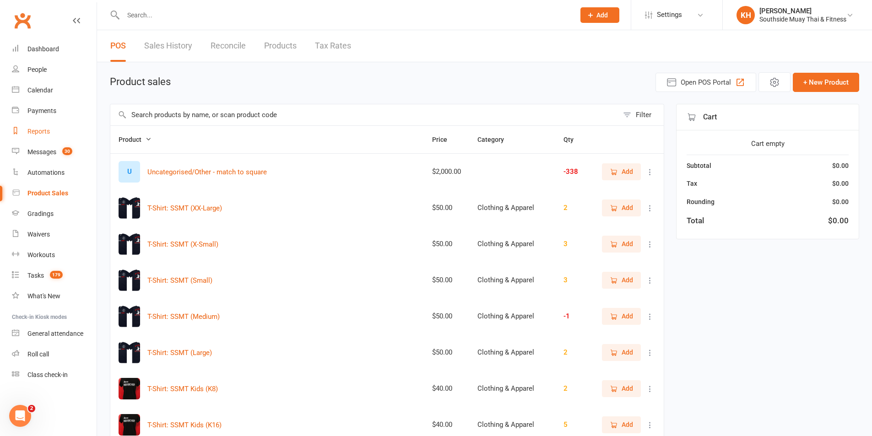
click at [43, 131] on div "Reports" at bounding box center [38, 131] width 22 height 7
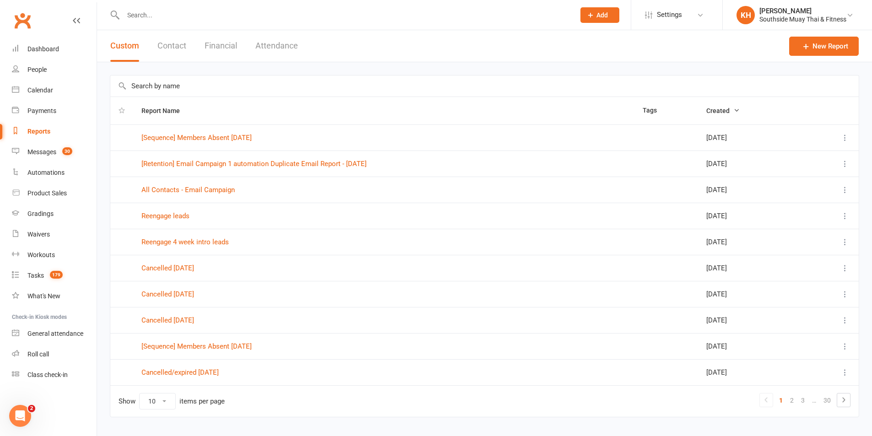
click at [221, 43] on button "Financial" at bounding box center [221, 46] width 33 height 32
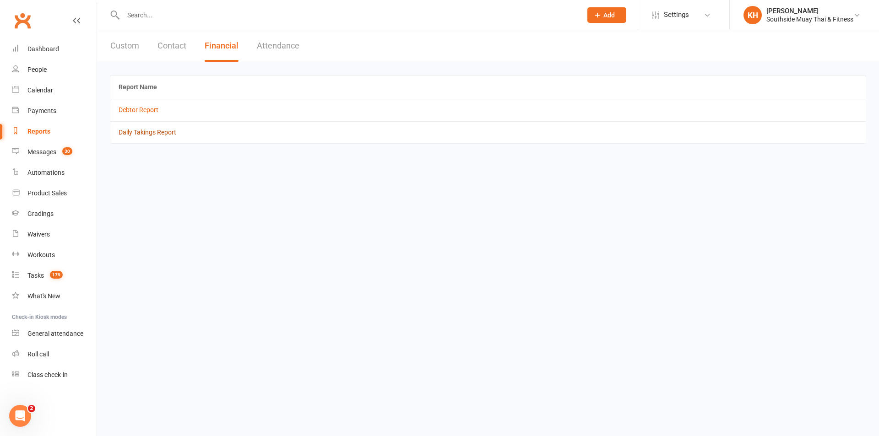
click at [135, 133] on link "Daily Takings Report" at bounding box center [148, 132] width 58 height 7
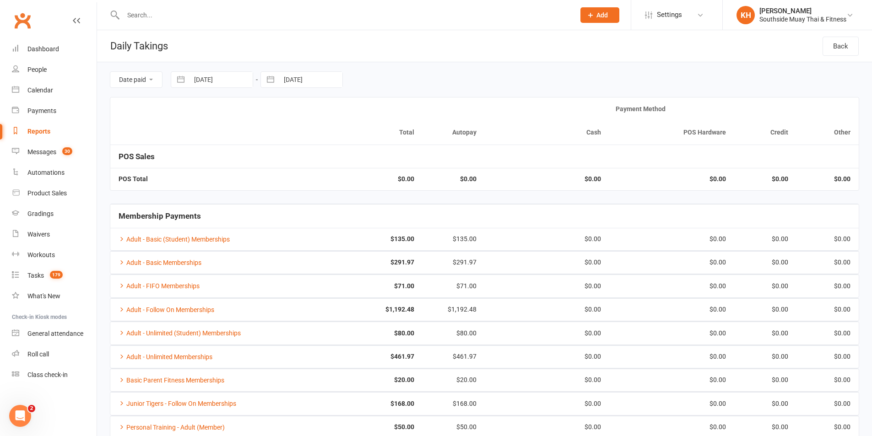
click at [275, 72] on button "button" at bounding box center [270, 80] width 16 height 16
select select "7"
select select "2025"
select select "8"
select select "2025"
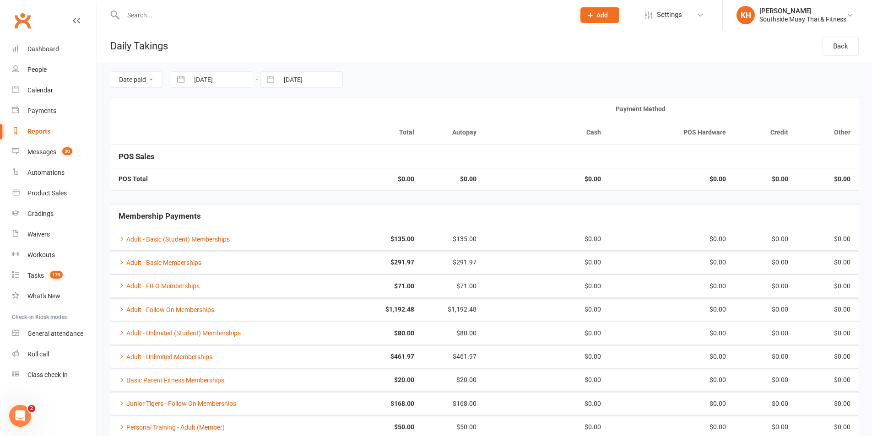
select select "9"
select select "2025"
click at [355, 163] on td "11" at bounding box center [351, 167] width 18 height 17
type input "[DATE]"
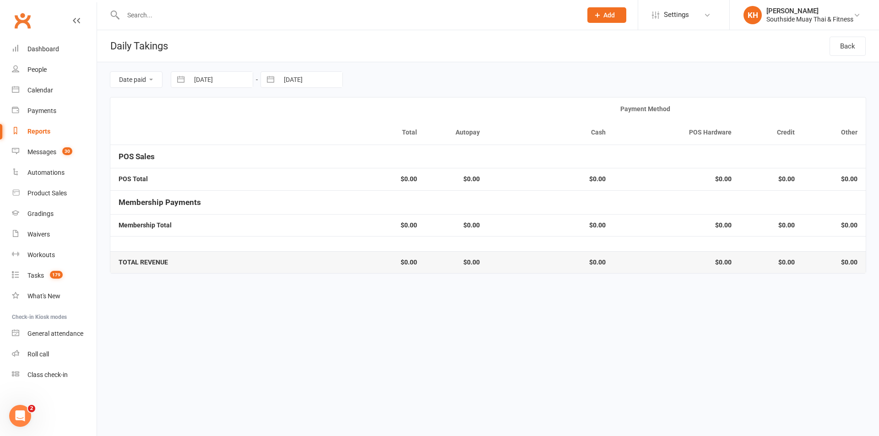
click at [188, 83] on button "button" at bounding box center [181, 80] width 16 height 16
select select "7"
select select "2025"
select select "8"
select select "2025"
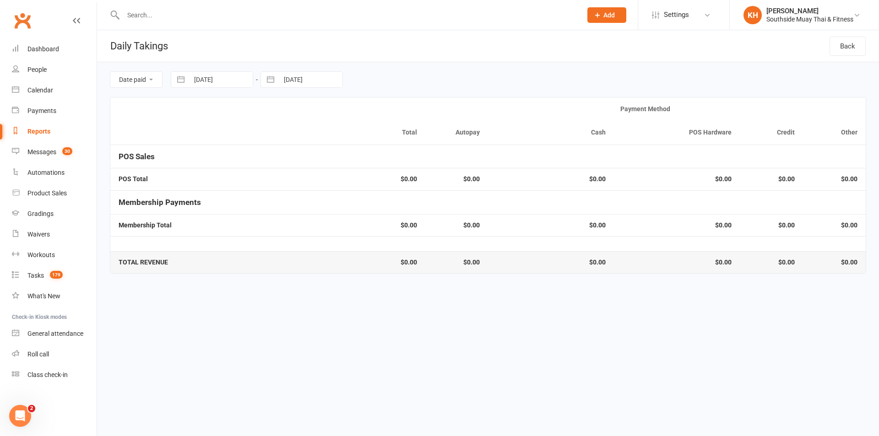
select select "9"
select select "2025"
click at [265, 167] on td "11" at bounding box center [262, 167] width 18 height 17
type input "[DATE]"
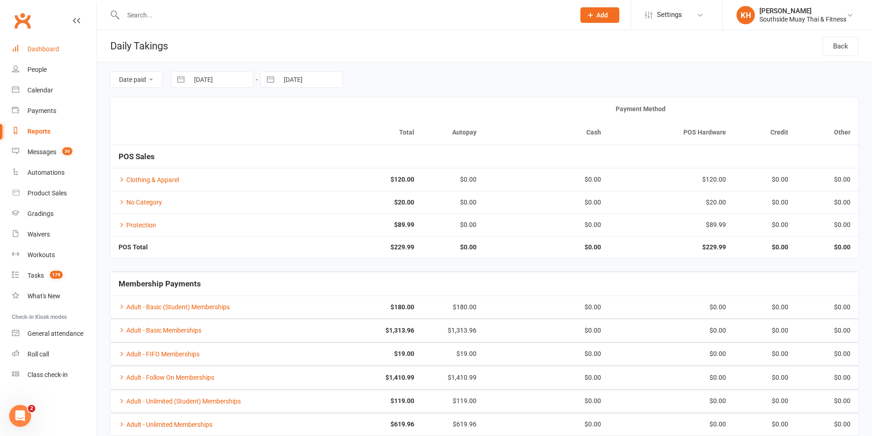
click at [45, 51] on div "Dashboard" at bounding box center [43, 48] width 32 height 7
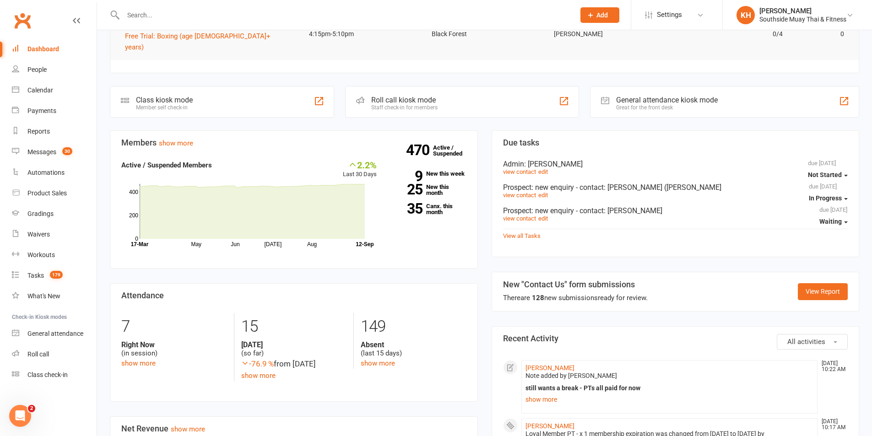
scroll to position [229, 0]
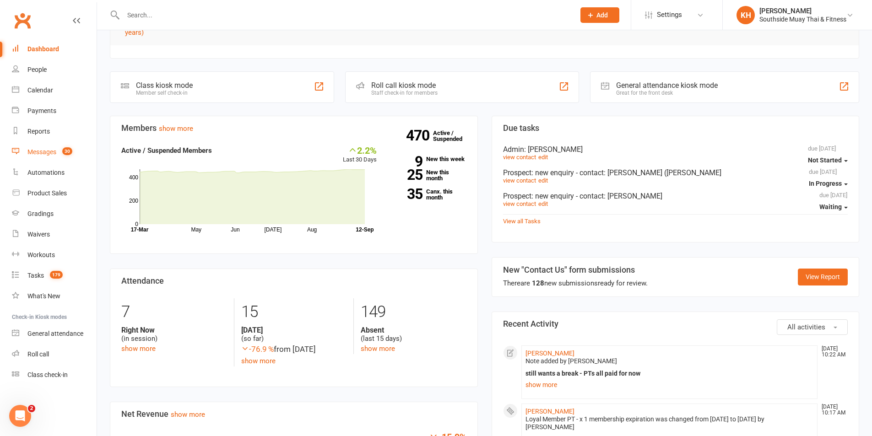
click at [44, 152] on div "Messages" at bounding box center [41, 151] width 29 height 7
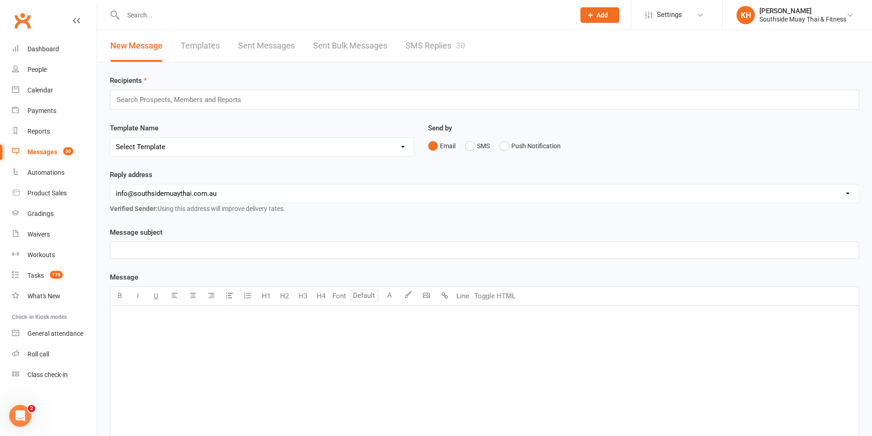
click at [431, 47] on link "SMS Replies 30" at bounding box center [436, 46] width 60 height 32
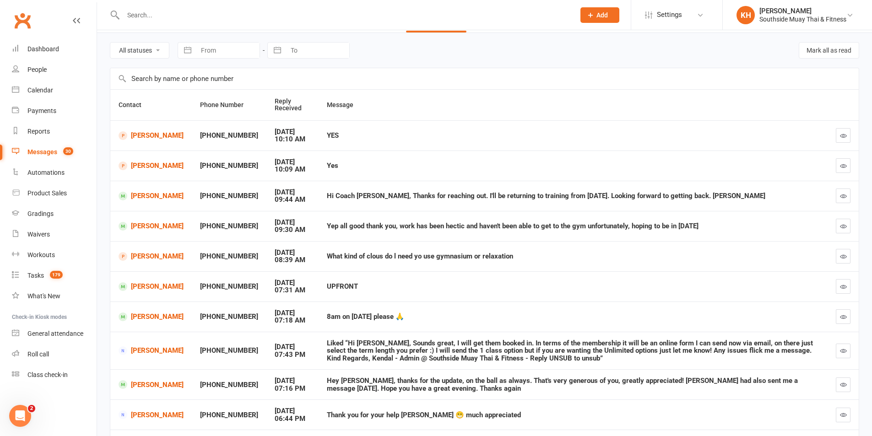
scroll to position [46, 0]
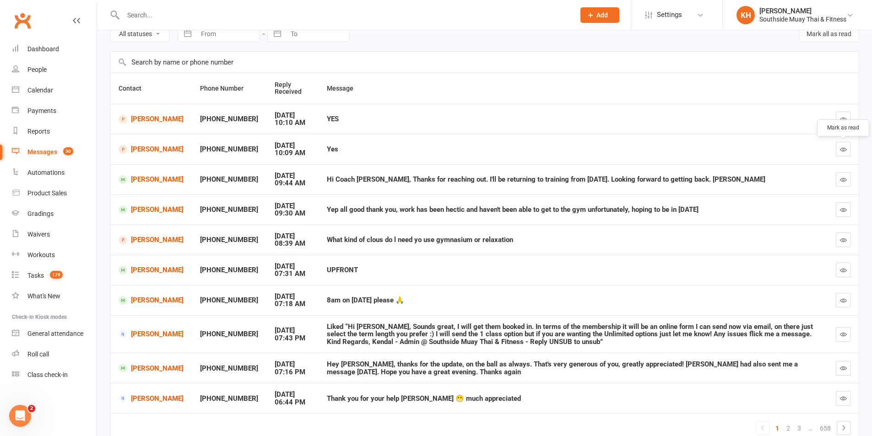
click at [850, 149] on button "button" at bounding box center [843, 149] width 15 height 15
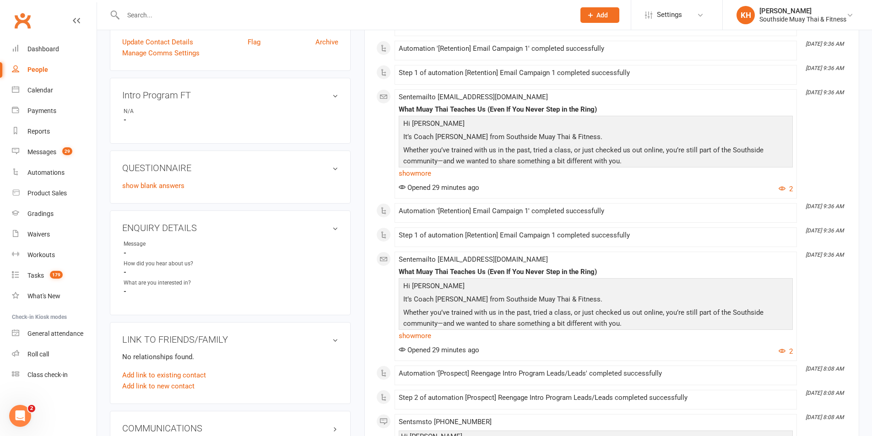
scroll to position [25, 0]
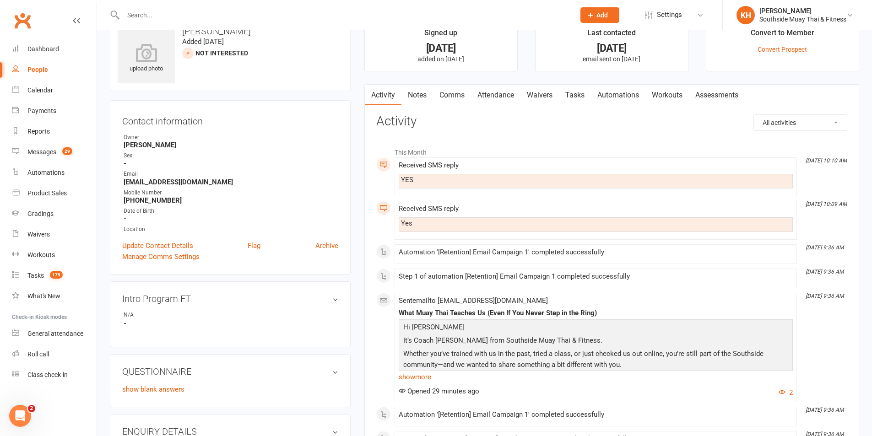
click at [455, 96] on link "Comms" at bounding box center [452, 95] width 38 height 21
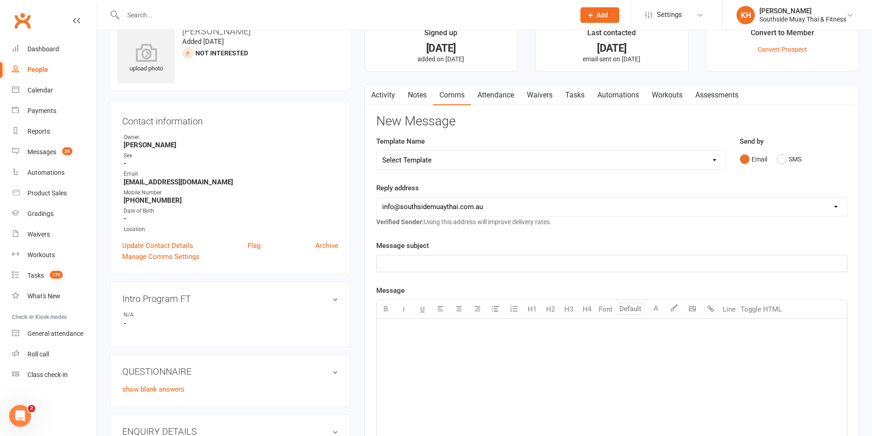
click at [448, 160] on select "Select Template [SMS] Outreach Message: High Risk – Personal From Trainer + Ree…" at bounding box center [551, 160] width 349 height 18
select select "31"
click at [377, 151] on select "Select Template [SMS] Outreach Message: High Risk – Personal From Trainer + Ree…" at bounding box center [551, 160] width 349 height 18
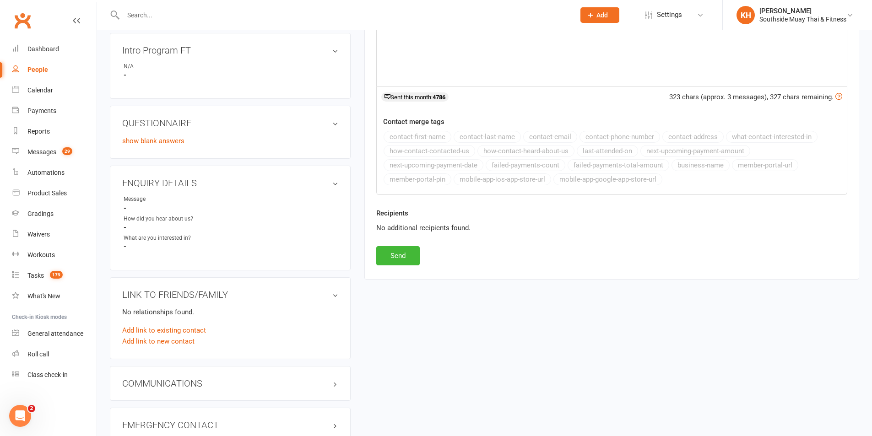
scroll to position [299, 0]
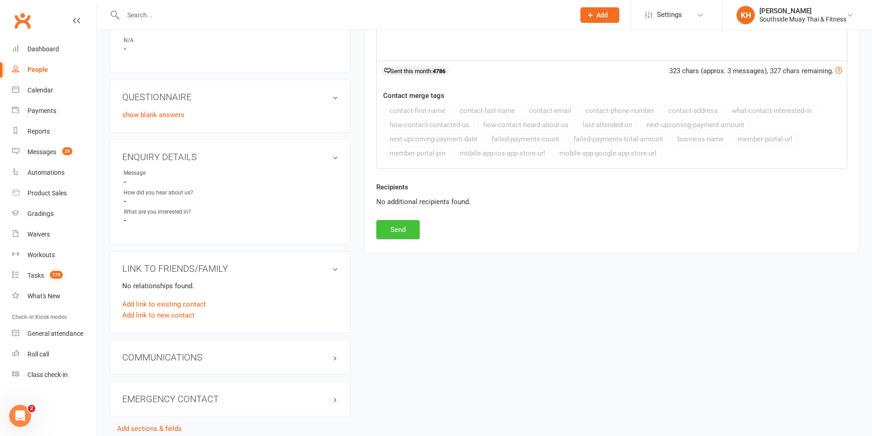
click at [390, 230] on button "Send" at bounding box center [397, 229] width 43 height 19
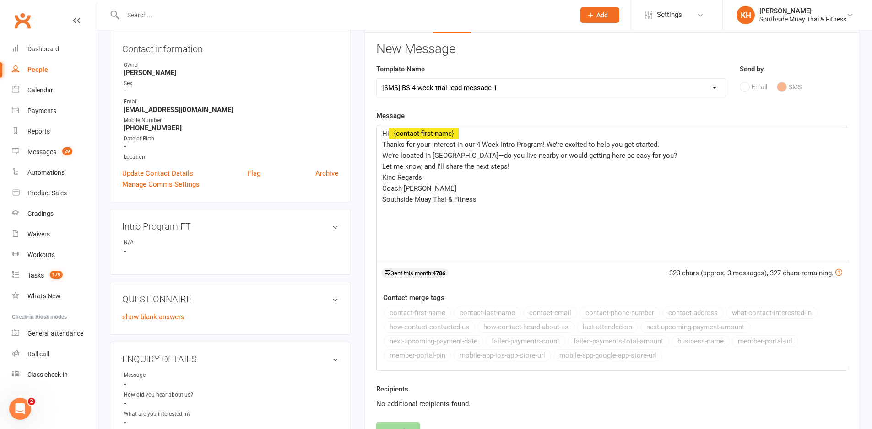
select select
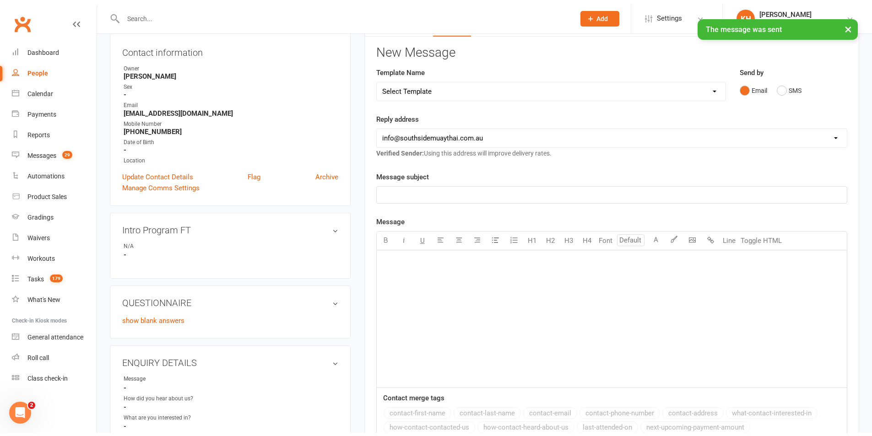
scroll to position [25, 0]
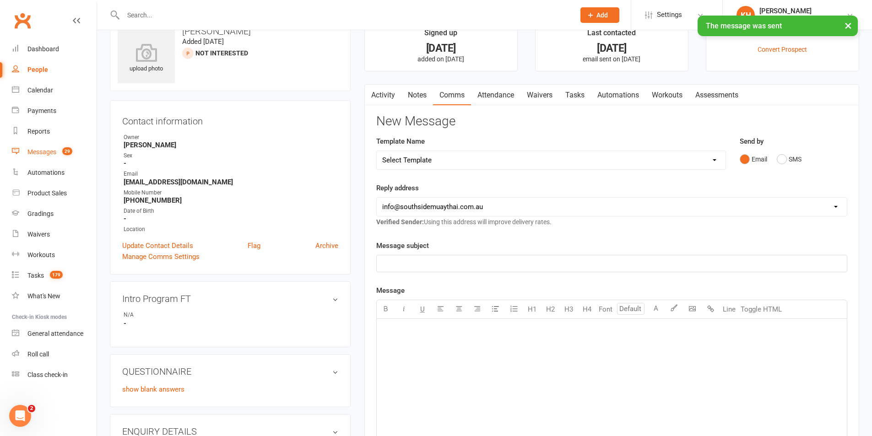
click at [51, 154] on div "Messages" at bounding box center [41, 151] width 29 height 7
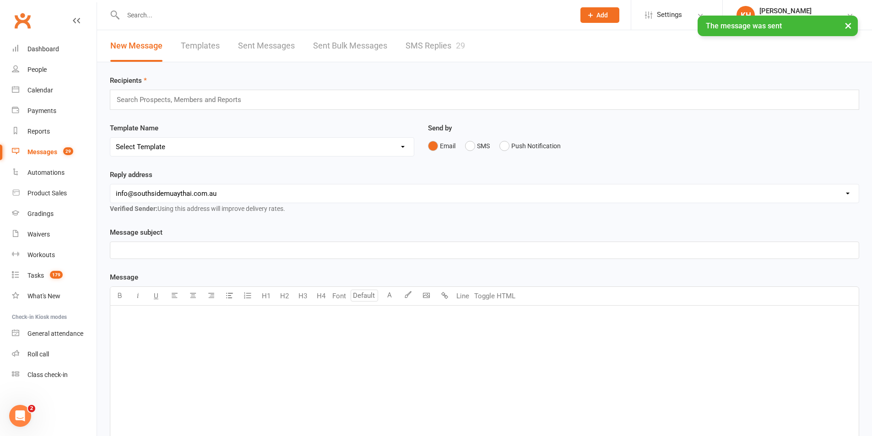
click at [456, 42] on link "SMS Replies 29" at bounding box center [436, 46] width 60 height 32
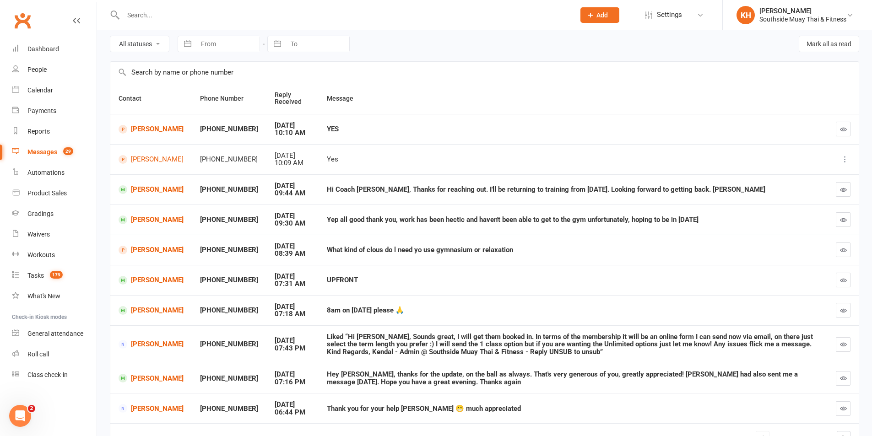
scroll to position [46, 0]
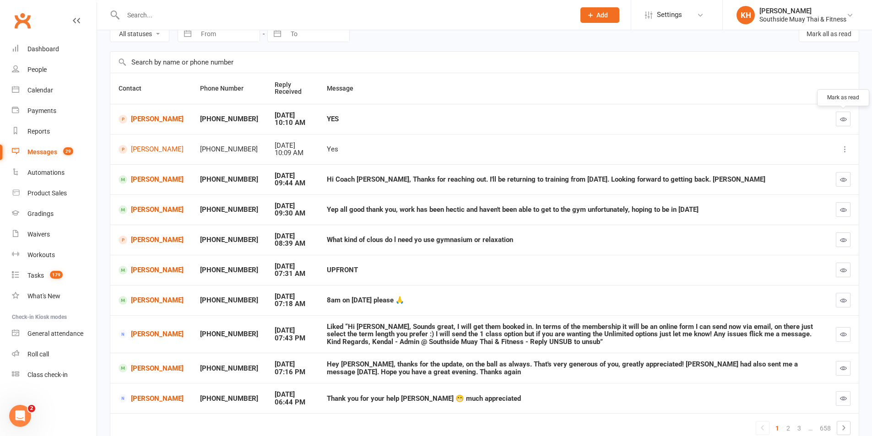
click at [845, 116] on icon "button" at bounding box center [843, 119] width 7 height 7
drag, startPoint x: 833, startPoint y: 187, endPoint x: 837, endPoint y: 182, distance: 6.2
click at [833, 186] on td at bounding box center [843, 179] width 31 height 30
click at [838, 182] on button "button" at bounding box center [843, 179] width 15 height 15
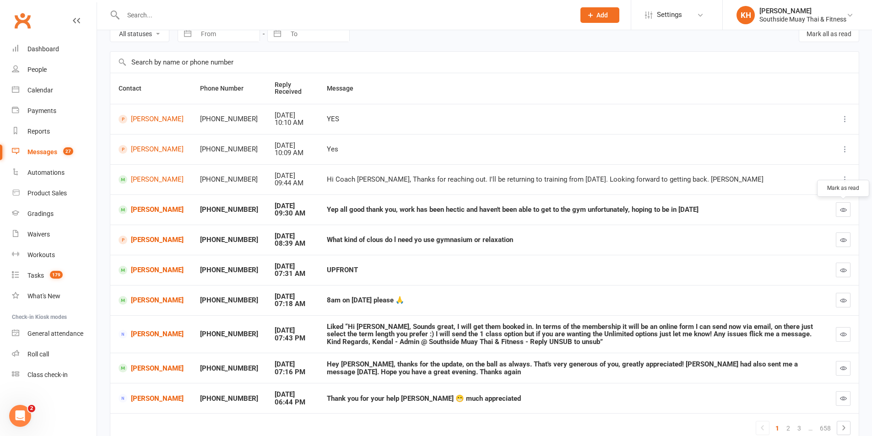
click at [843, 211] on icon "button" at bounding box center [843, 209] width 7 height 7
click at [839, 304] on button "button" at bounding box center [843, 300] width 15 height 15
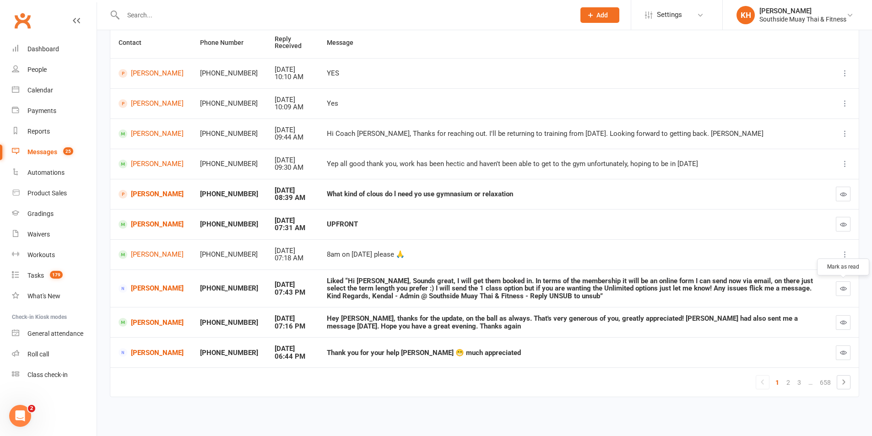
click at [844, 290] on icon "button" at bounding box center [843, 288] width 7 height 7
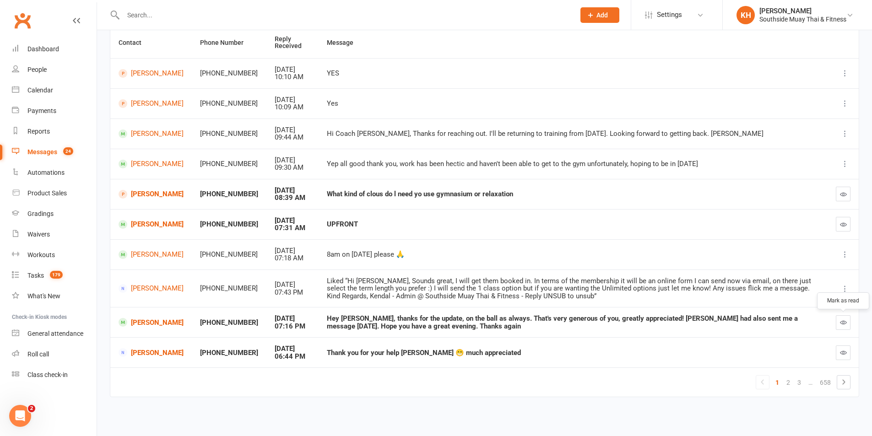
click at [850, 324] on button "button" at bounding box center [843, 322] width 15 height 15
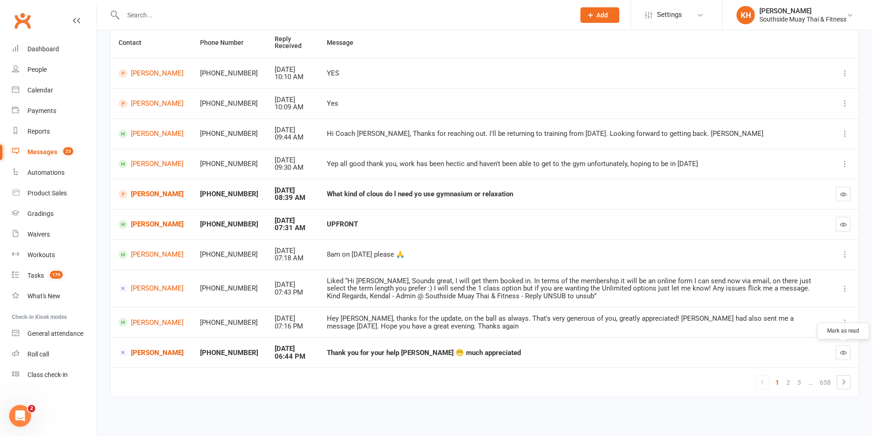
click at [841, 356] on icon "button" at bounding box center [843, 352] width 7 height 7
click at [785, 385] on link "2" at bounding box center [788, 382] width 11 height 13
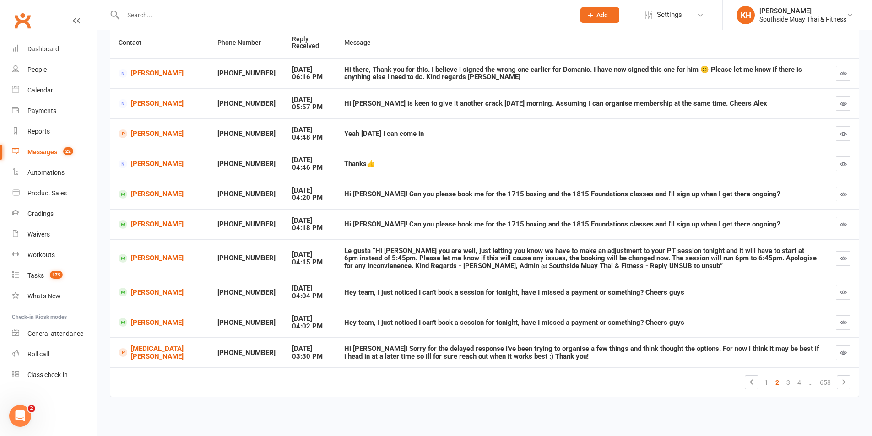
click at [840, 68] on button "button" at bounding box center [843, 73] width 15 height 15
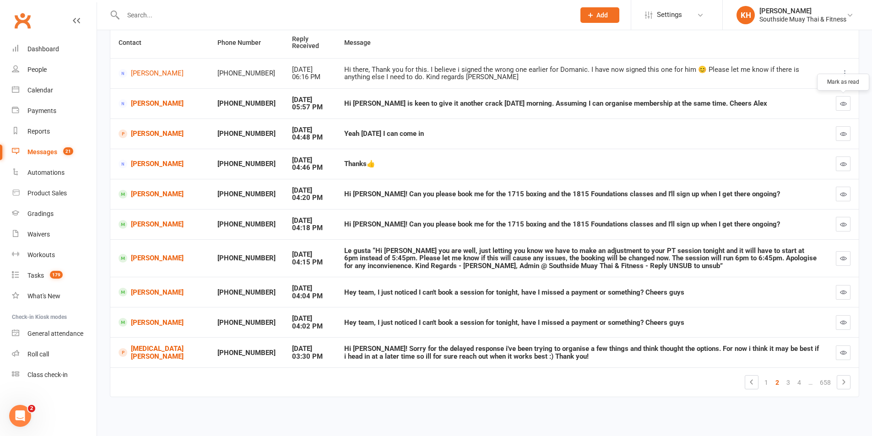
click at [839, 106] on button "button" at bounding box center [843, 103] width 15 height 15
click at [836, 135] on button "button" at bounding box center [843, 133] width 15 height 15
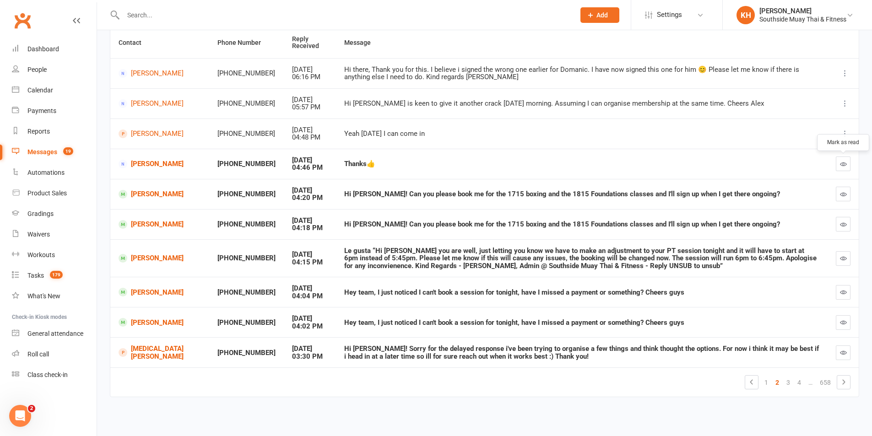
click at [850, 162] on button "button" at bounding box center [843, 164] width 15 height 15
drag, startPoint x: 837, startPoint y: 196, endPoint x: 485, endPoint y: 46, distance: 383.3
click at [838, 196] on button "button" at bounding box center [843, 194] width 15 height 15
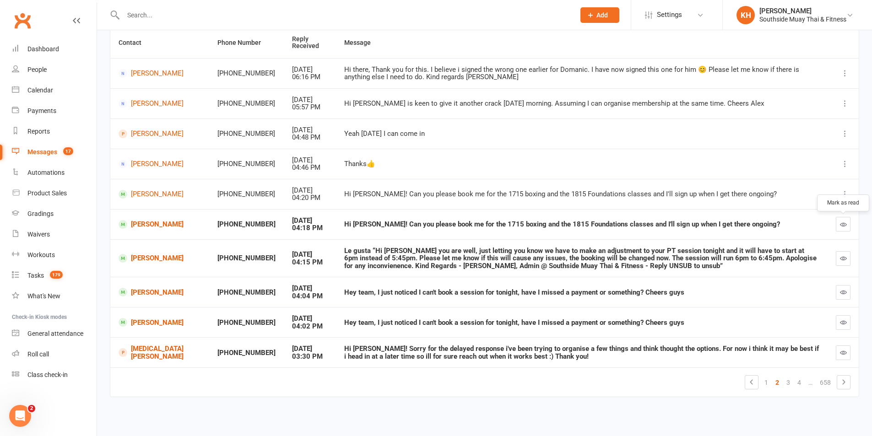
click at [836, 229] on button "button" at bounding box center [843, 224] width 15 height 15
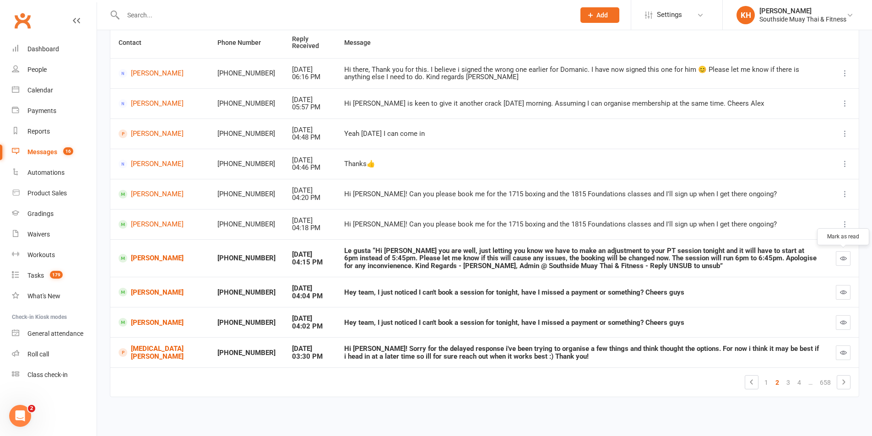
click at [846, 259] on icon "button" at bounding box center [843, 258] width 7 height 7
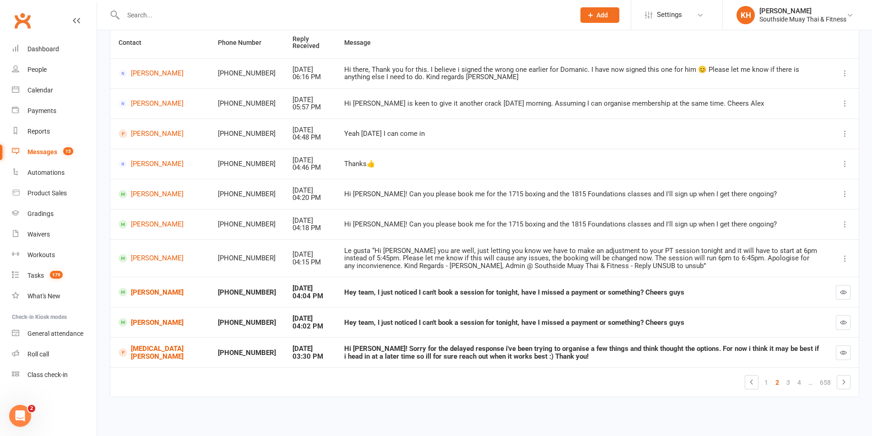
click at [842, 291] on icon "button" at bounding box center [843, 292] width 7 height 7
click at [846, 325] on icon "button" at bounding box center [843, 322] width 7 height 7
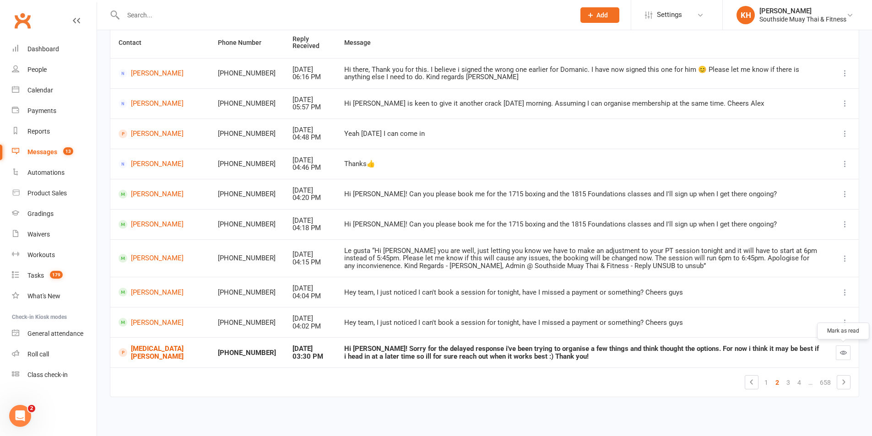
click at [842, 357] on button "button" at bounding box center [843, 353] width 15 height 15
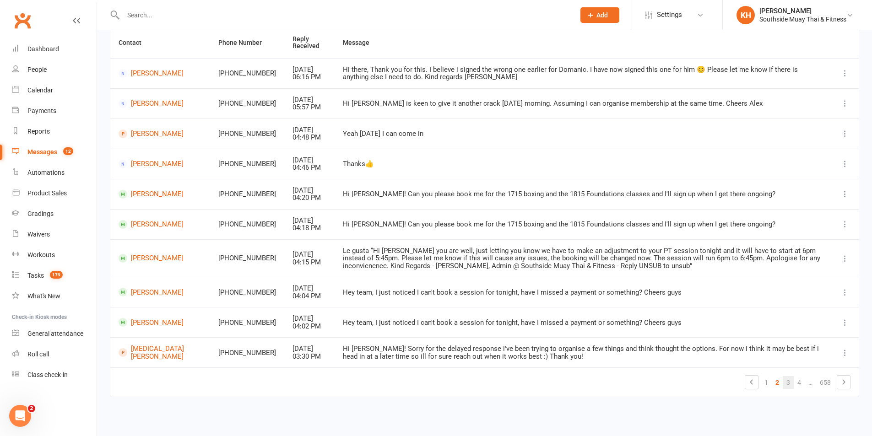
click at [792, 384] on link "3" at bounding box center [788, 382] width 11 height 13
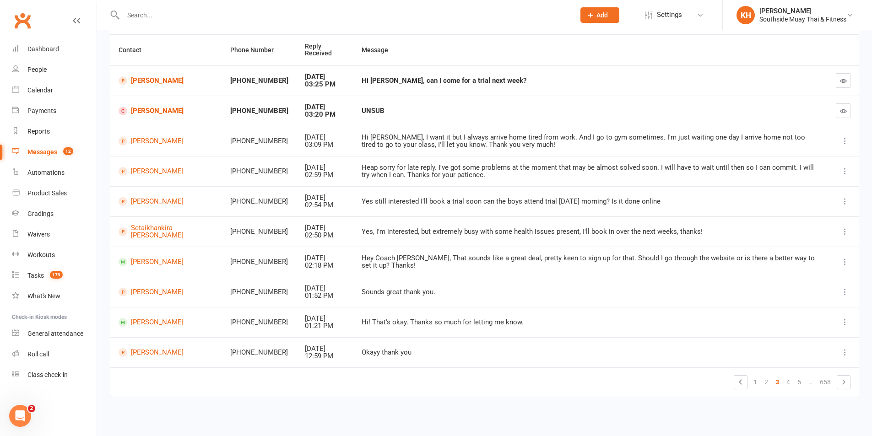
scroll to position [84, 0]
click at [843, 111] on icon "button" at bounding box center [843, 111] width 7 height 7
click at [842, 85] on button "button" at bounding box center [843, 80] width 15 height 15
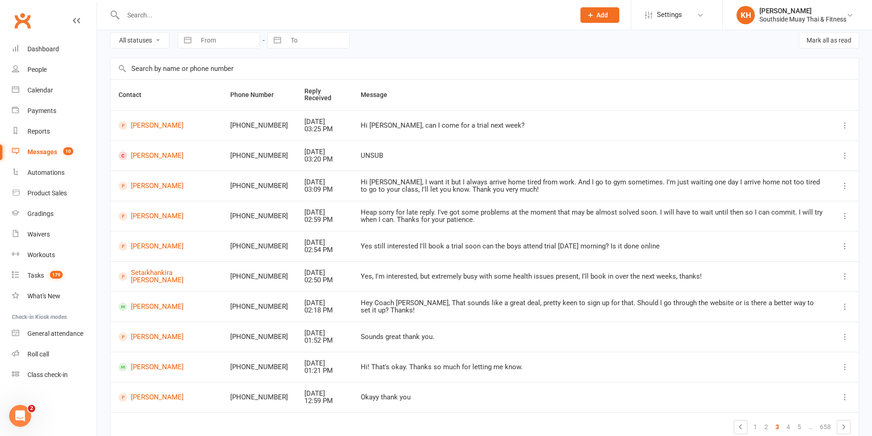
scroll to position [0, 0]
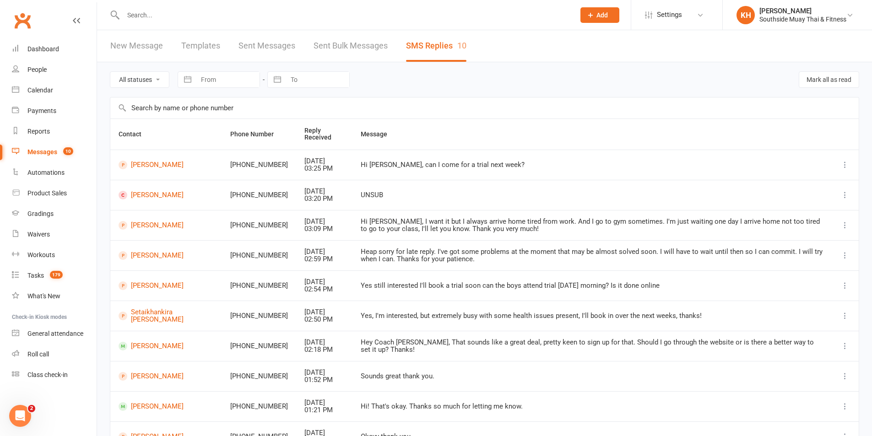
click at [146, 84] on select "All statuses Read only Unread only" at bounding box center [139, 80] width 59 height 16
click at [143, 80] on select "All statuses Read only Unread only" at bounding box center [139, 80] width 59 height 16
select select "unread_only"
click at [110, 72] on select "All statuses Read only Unread only" at bounding box center [139, 80] width 59 height 16
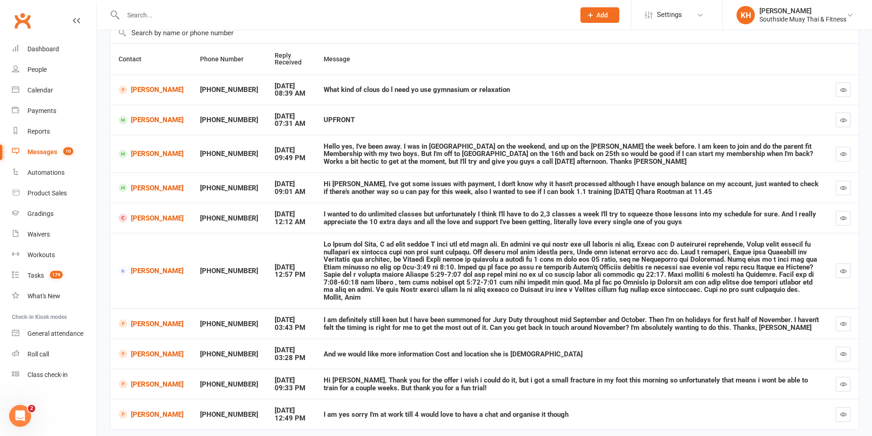
scroll to position [92, 0]
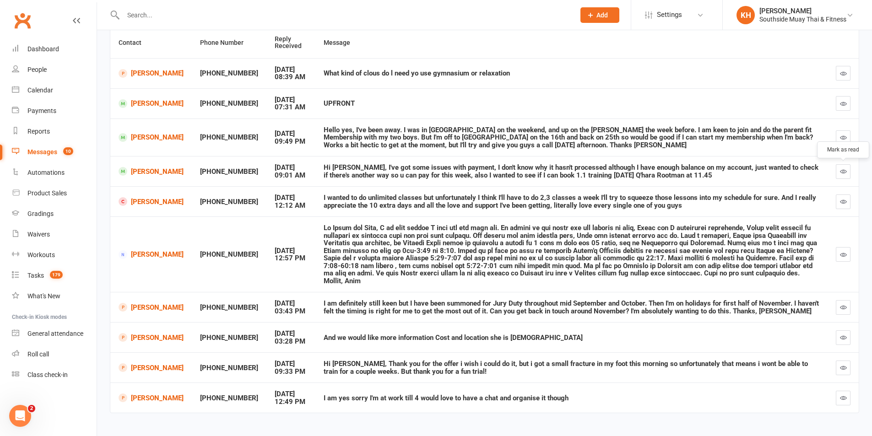
click at [846, 170] on icon "button" at bounding box center [843, 171] width 7 height 7
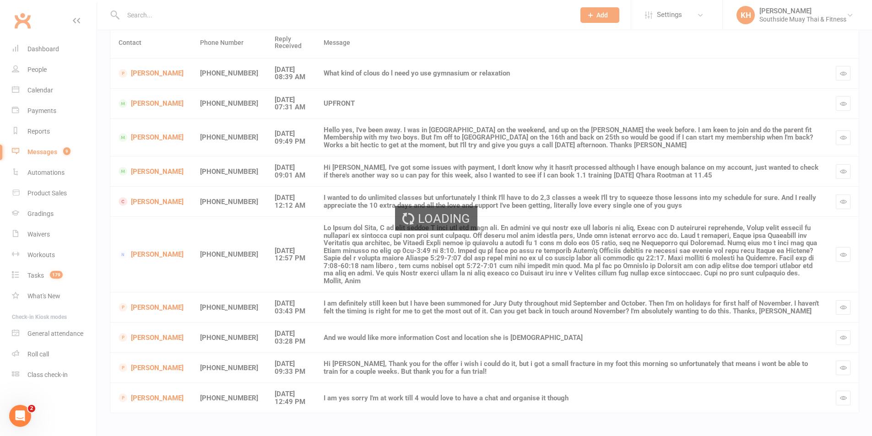
scroll to position [70, 0]
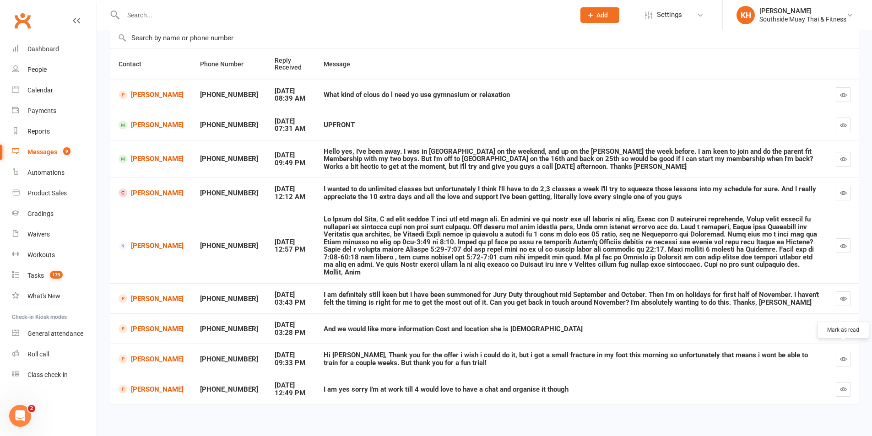
click at [844, 356] on icon "button" at bounding box center [843, 359] width 7 height 7
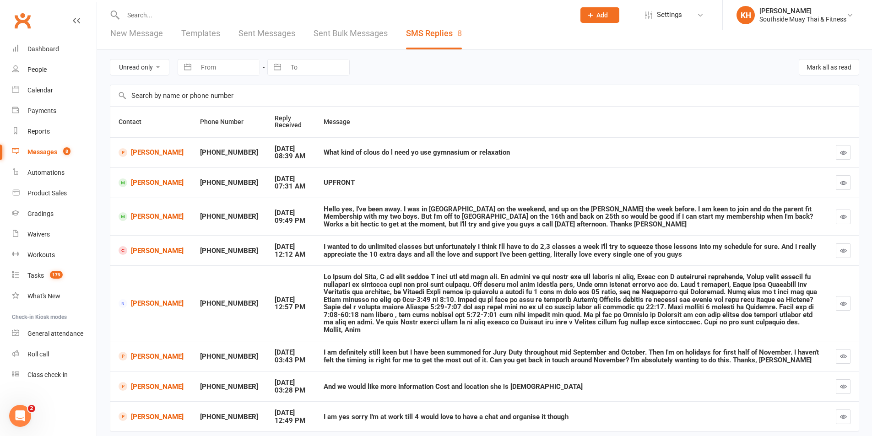
scroll to position [0, 0]
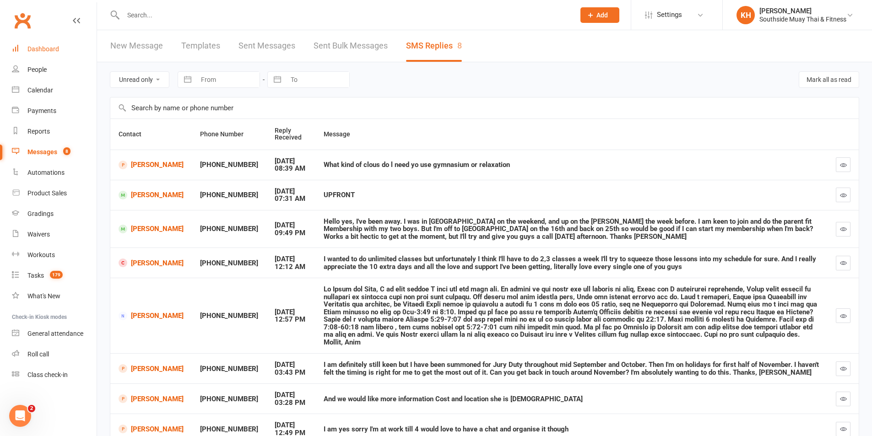
click at [37, 51] on div "Dashboard" at bounding box center [43, 48] width 32 height 7
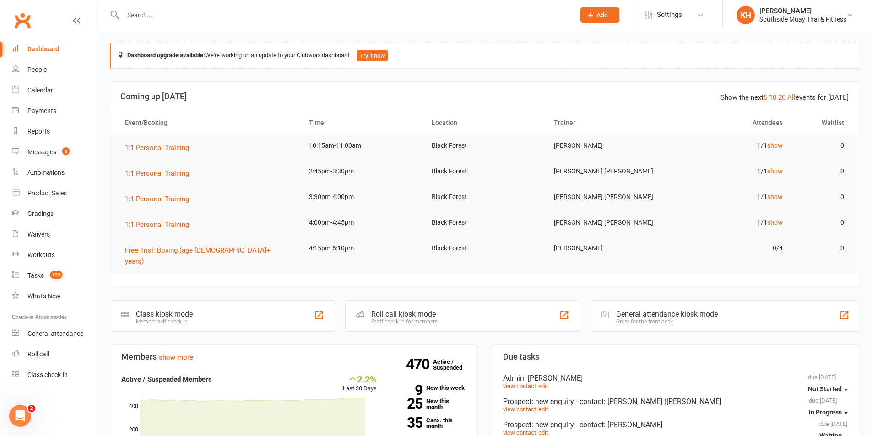
click at [132, 17] on input "text" at bounding box center [344, 15] width 448 height 13
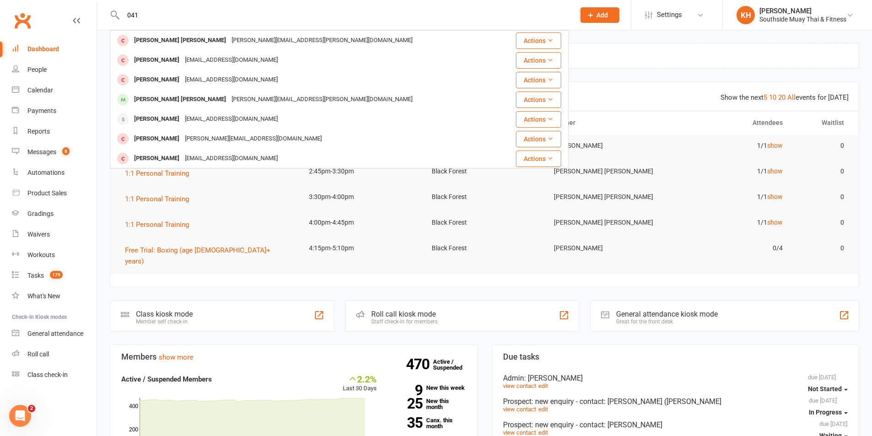
type input "041"
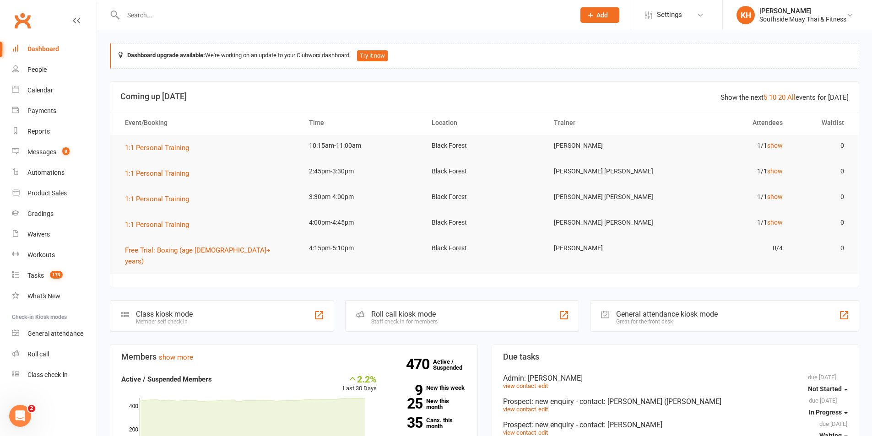
click at [145, 22] on div at bounding box center [339, 15] width 459 height 30
click at [145, 16] on input "text" at bounding box center [344, 15] width 448 height 13
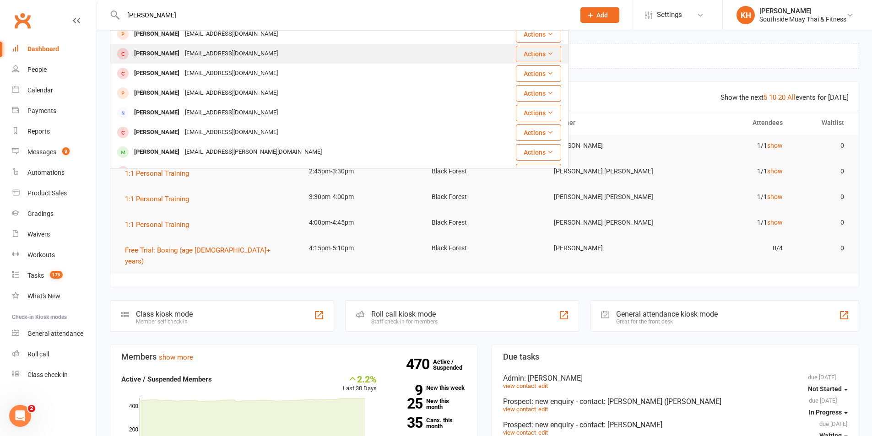
scroll to position [92, 0]
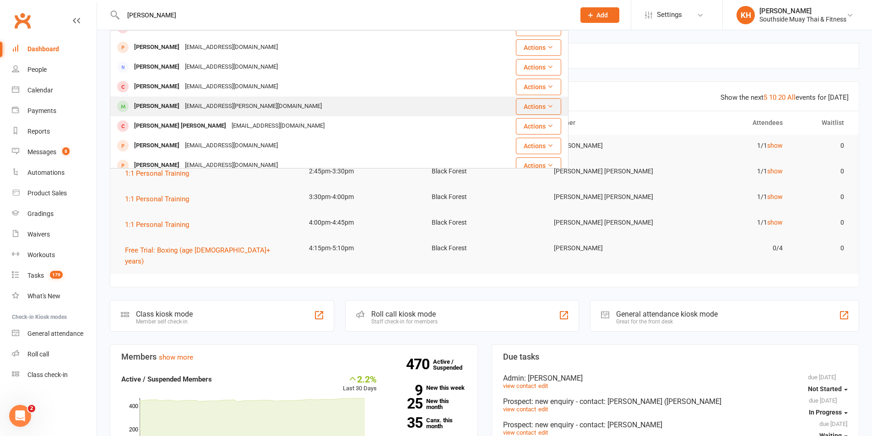
type input "owen"
click at [159, 107] on div "Owen Eitzen" at bounding box center [156, 106] width 51 height 13
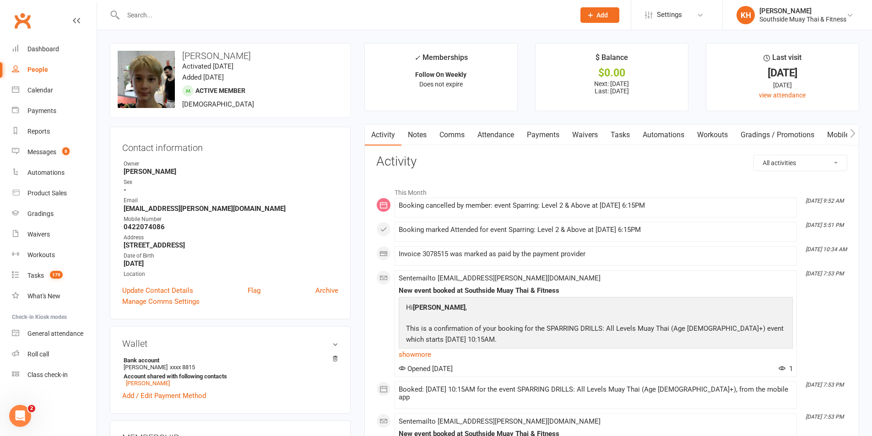
click at [164, 13] on input "text" at bounding box center [344, 15] width 448 height 13
paste input "Elwyn Warren"
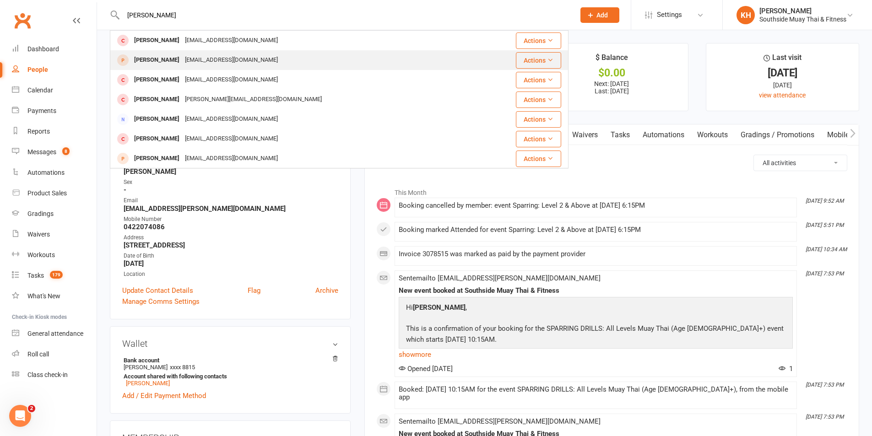
type input "Elwyn Warren"
click at [165, 58] on div "Elwyn Warren" at bounding box center [156, 60] width 51 height 13
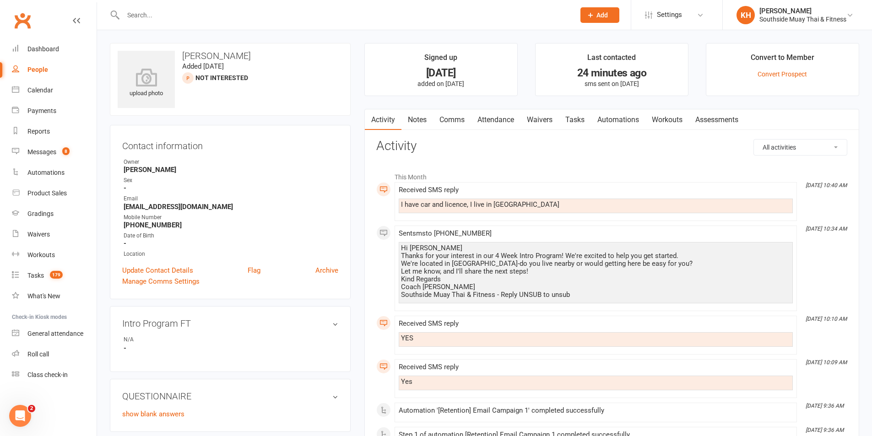
click at [152, 16] on input "text" at bounding box center [344, 15] width 448 height 13
paste input "Elwyn Warren"
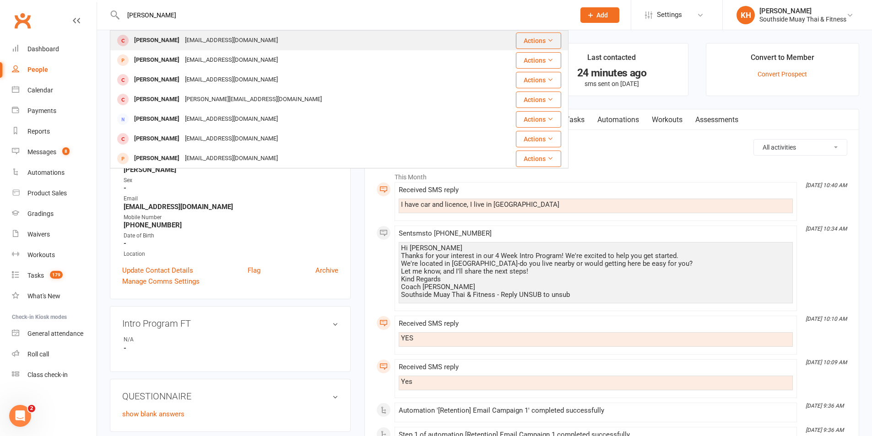
type input "Elwyn Warren"
click at [152, 39] on div "Elwyn Warren" at bounding box center [156, 40] width 51 height 13
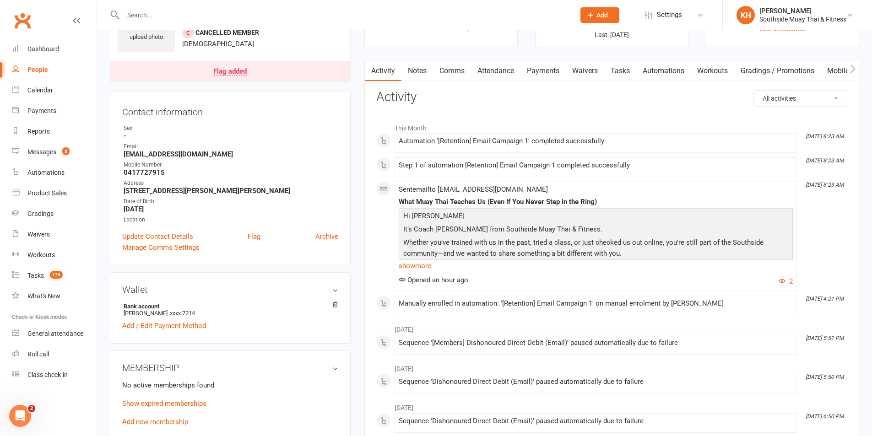
scroll to position [137, 0]
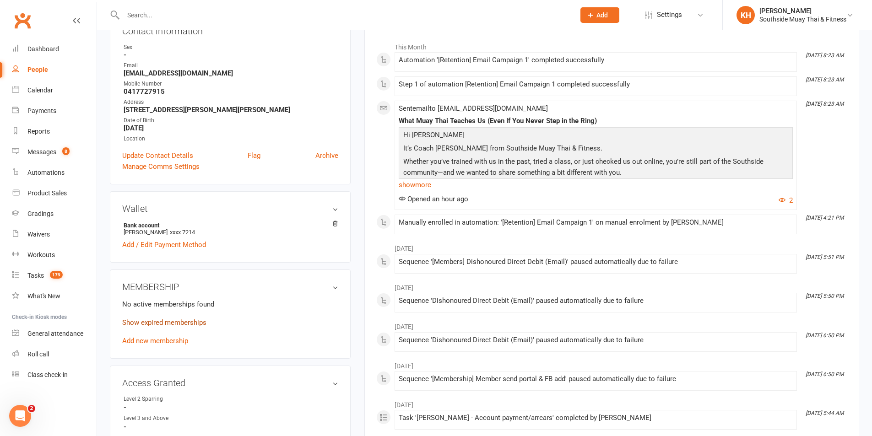
click at [146, 322] on link "Show expired memberships" at bounding box center [164, 323] width 84 height 8
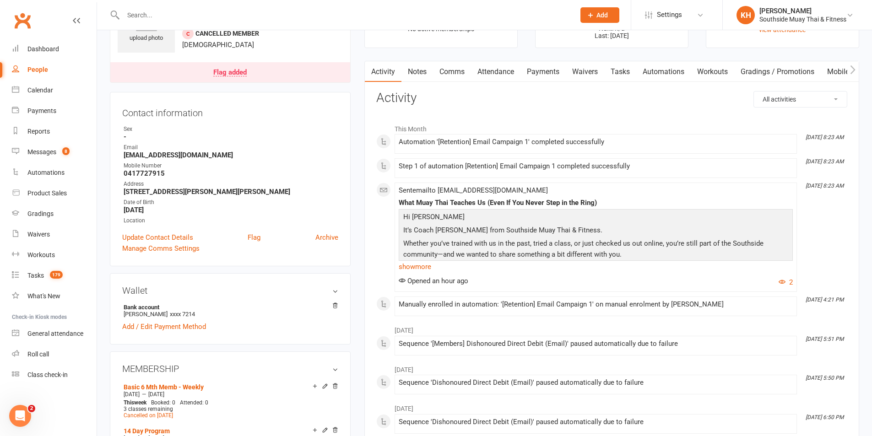
scroll to position [0, 0]
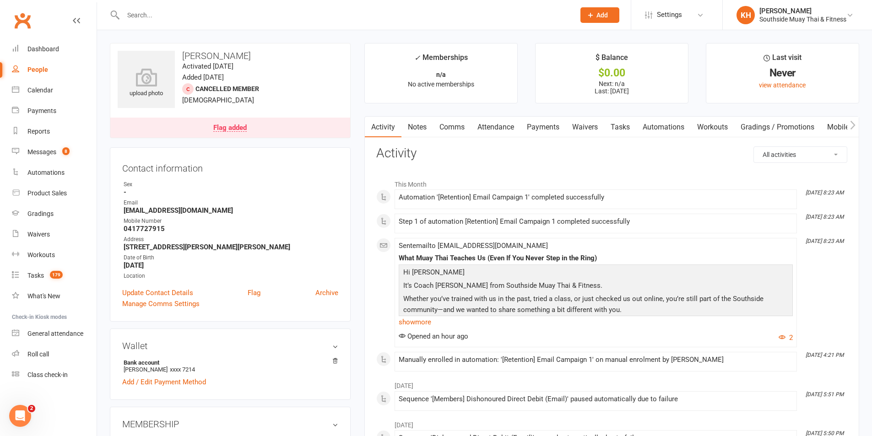
click at [420, 132] on link "Notes" at bounding box center [417, 127] width 32 height 21
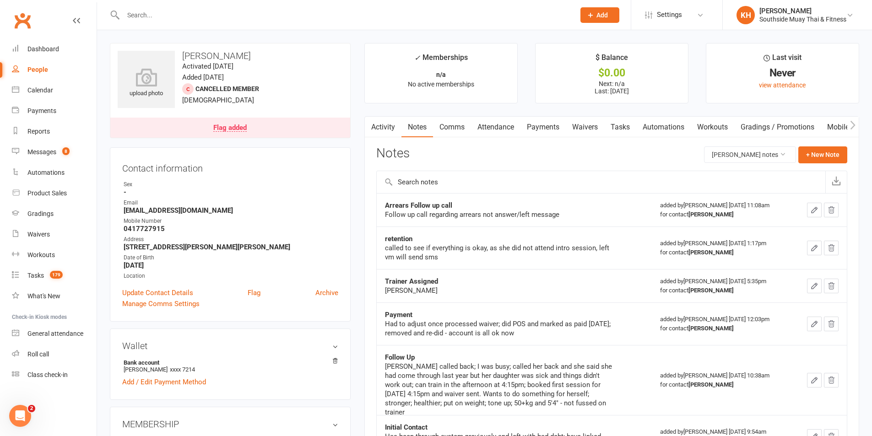
click at [165, 14] on input "text" at bounding box center [344, 15] width 448 height 13
paste input "Elwyn Warren"
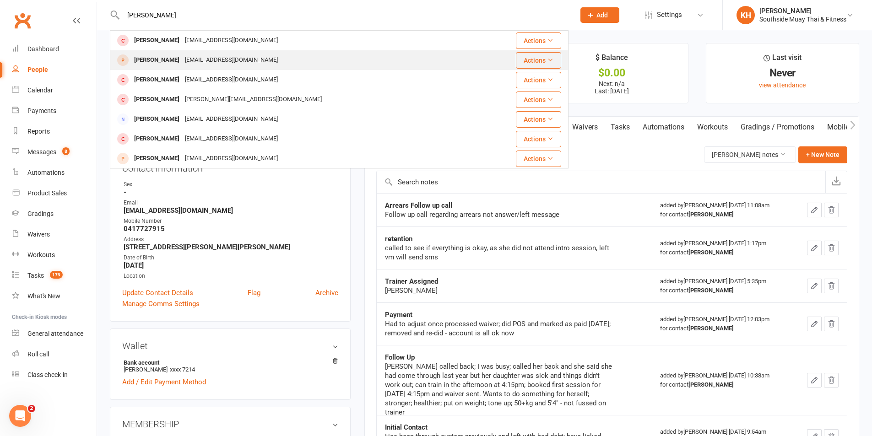
type input "Elwyn Warren"
click at [149, 54] on div "Elwyn Warren" at bounding box center [156, 60] width 51 height 13
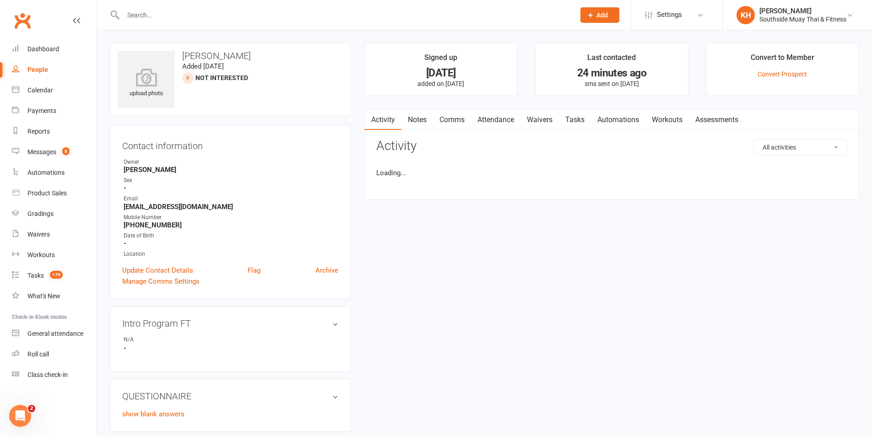
click at [157, 16] on input "text" at bounding box center [344, 15] width 448 height 13
paste input "Elwyn Warren"
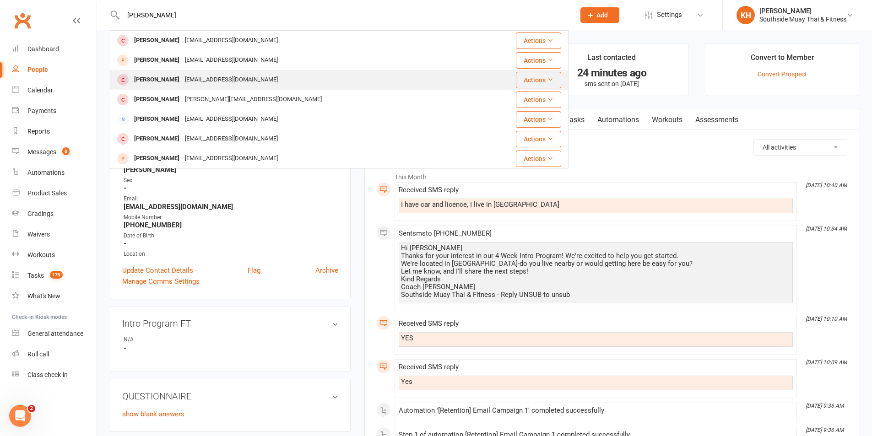
type input "Elwyn Warren"
click at [151, 84] on div "Elwyn Warren" at bounding box center [156, 79] width 51 height 13
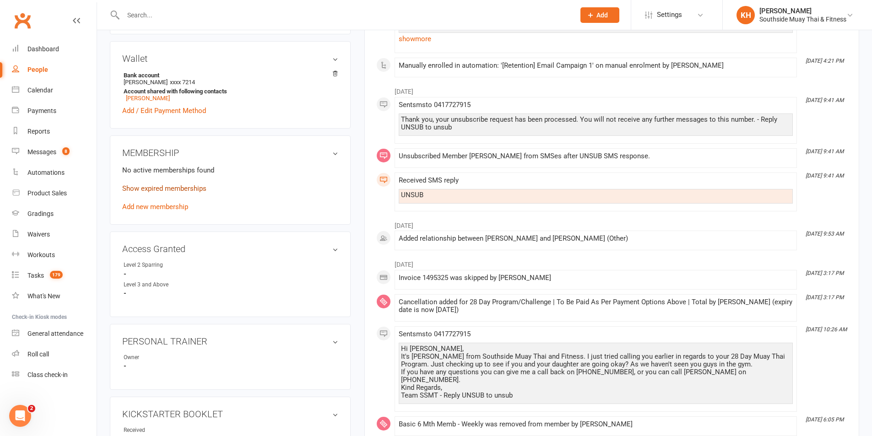
scroll to position [275, 0]
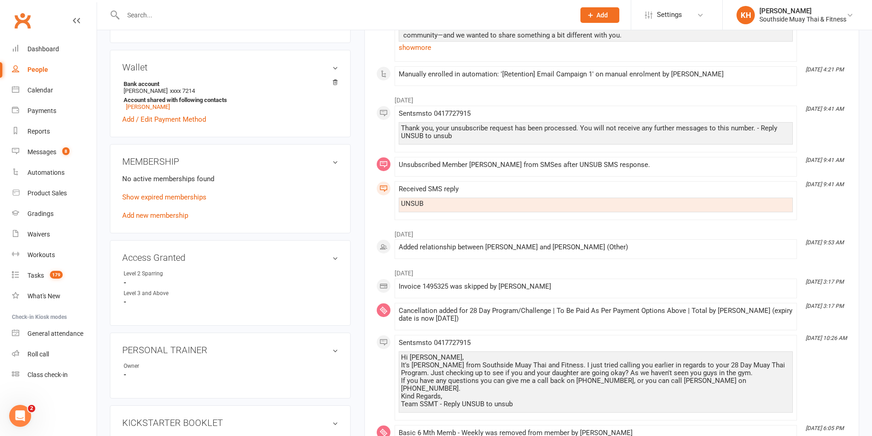
click at [161, 191] on membership-list "No active memberships found Show expired memberships Add new membership" at bounding box center [230, 197] width 216 height 46
click at [160, 196] on link "Show expired memberships" at bounding box center [164, 197] width 84 height 8
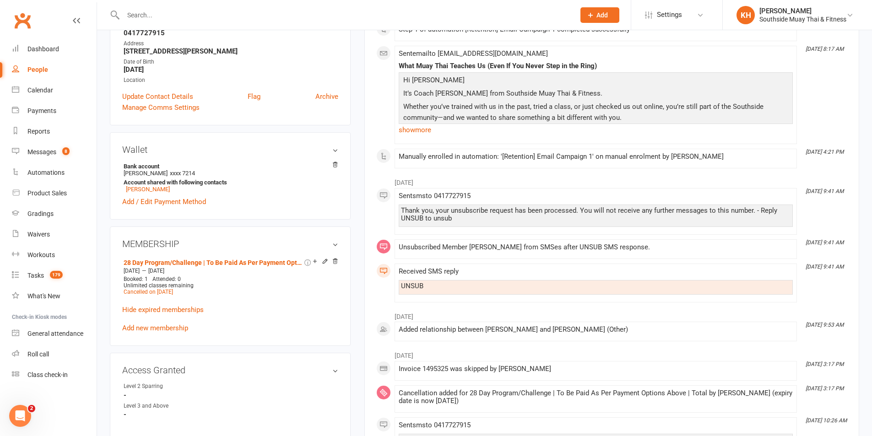
scroll to position [0, 0]
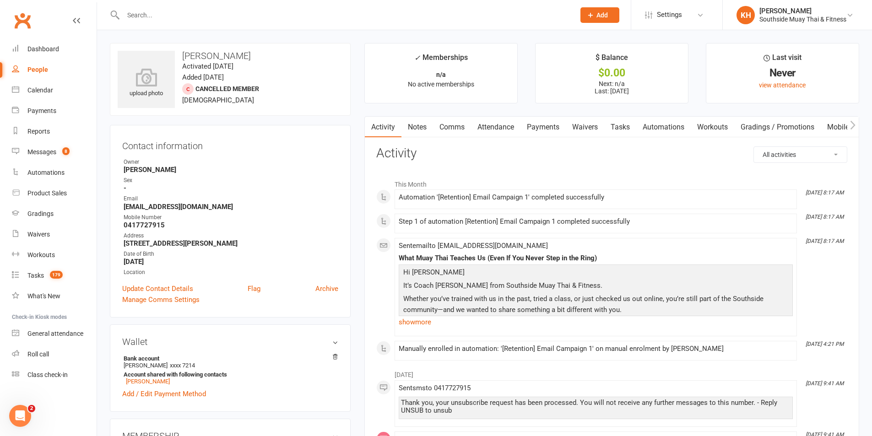
click at [540, 127] on link "Payments" at bounding box center [543, 127] width 45 height 21
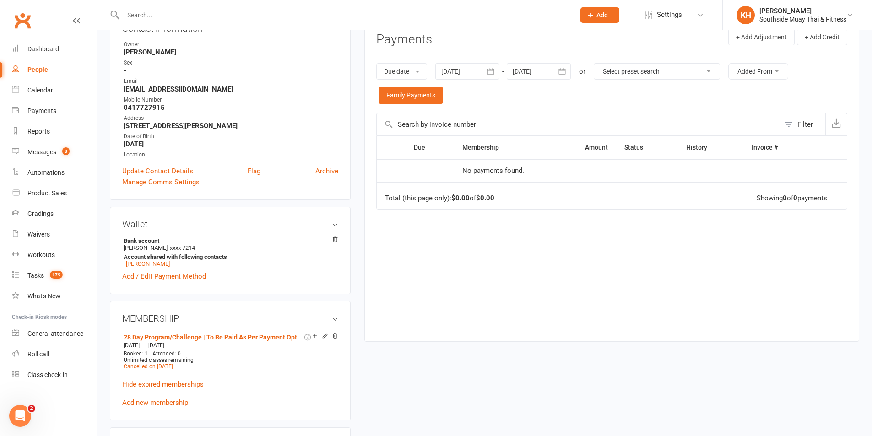
scroll to position [137, 0]
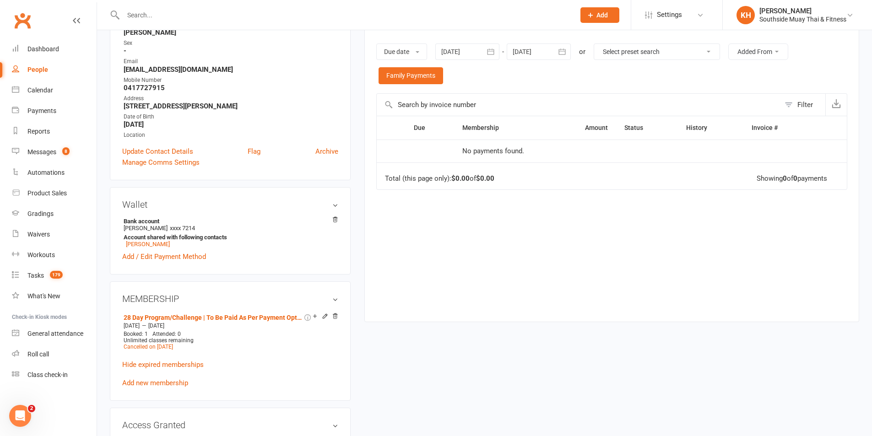
click at [483, 52] on div at bounding box center [467, 51] width 64 height 16
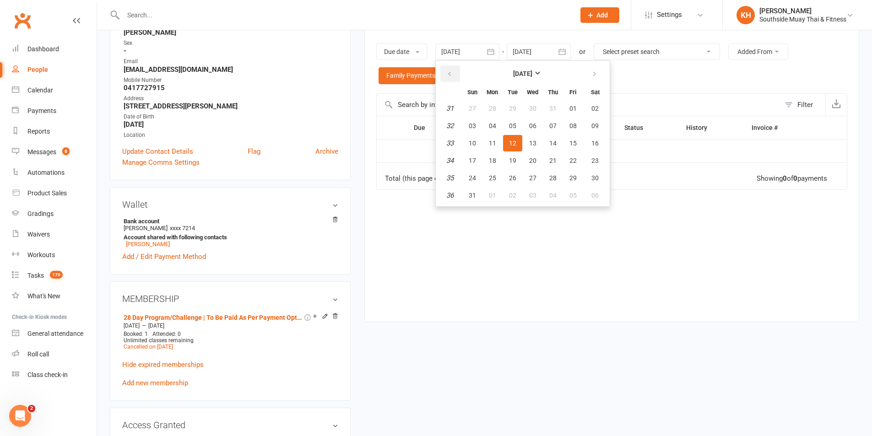
click at [448, 76] on icon "button" at bounding box center [449, 74] width 6 height 7
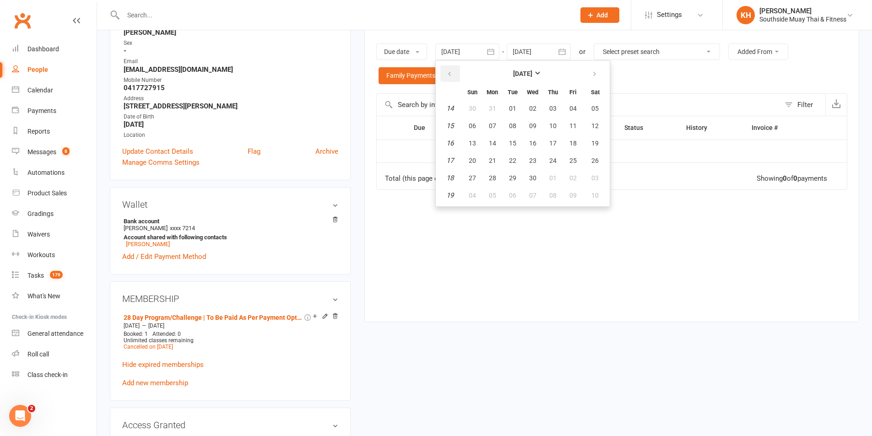
click at [448, 76] on icon "button" at bounding box center [449, 74] width 6 height 7
click at [575, 179] on span "31" at bounding box center [573, 177] width 7 height 7
type input "31 Jan 2025"
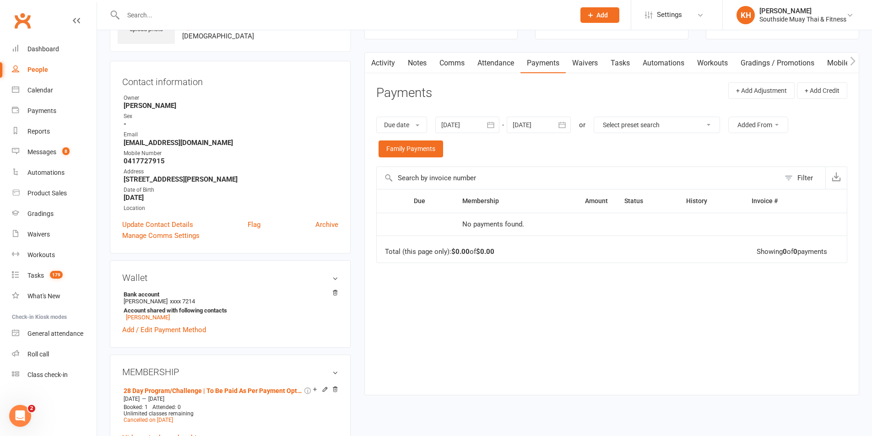
scroll to position [0, 0]
